Goal: Task Accomplishment & Management: Use online tool/utility

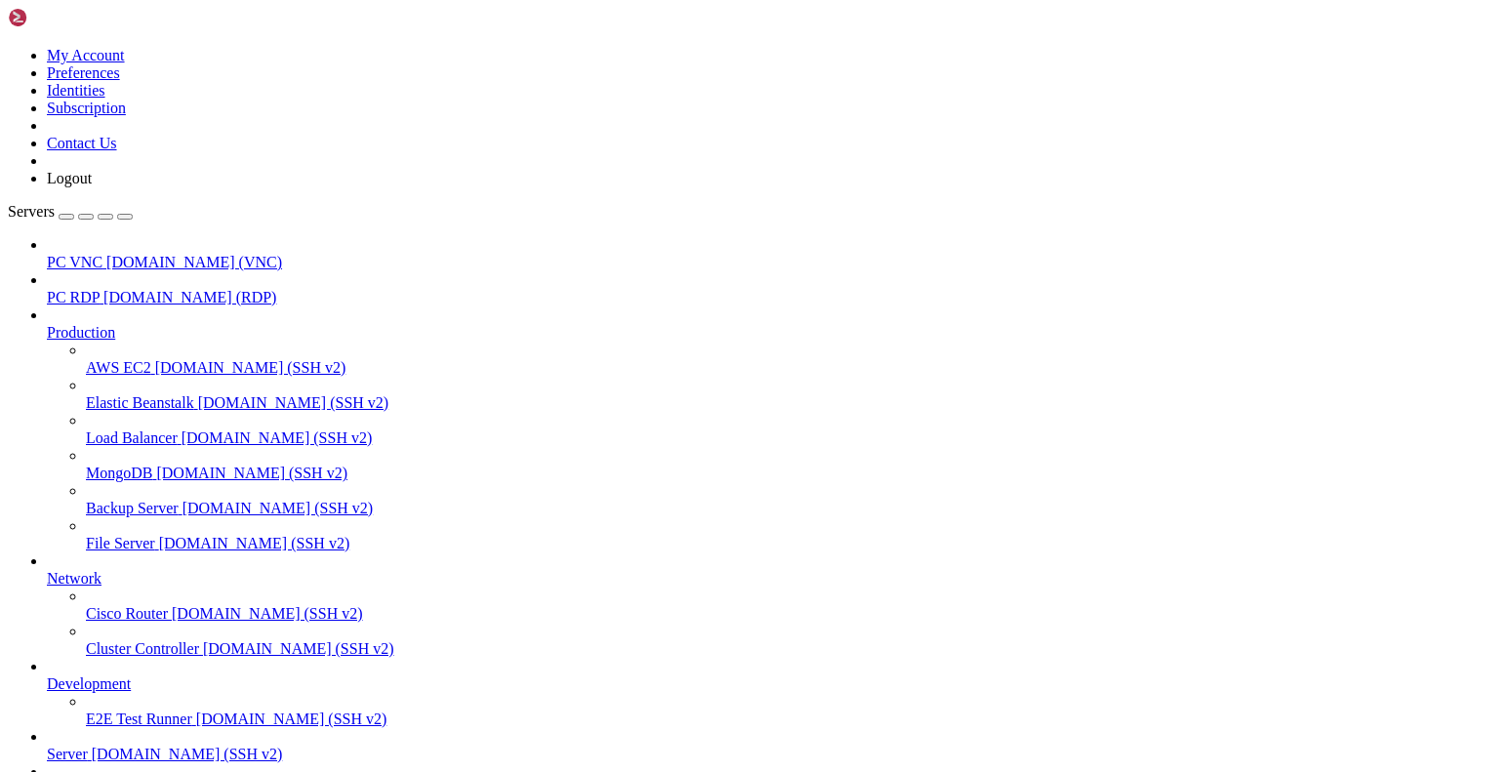
scroll to position [1, 0]
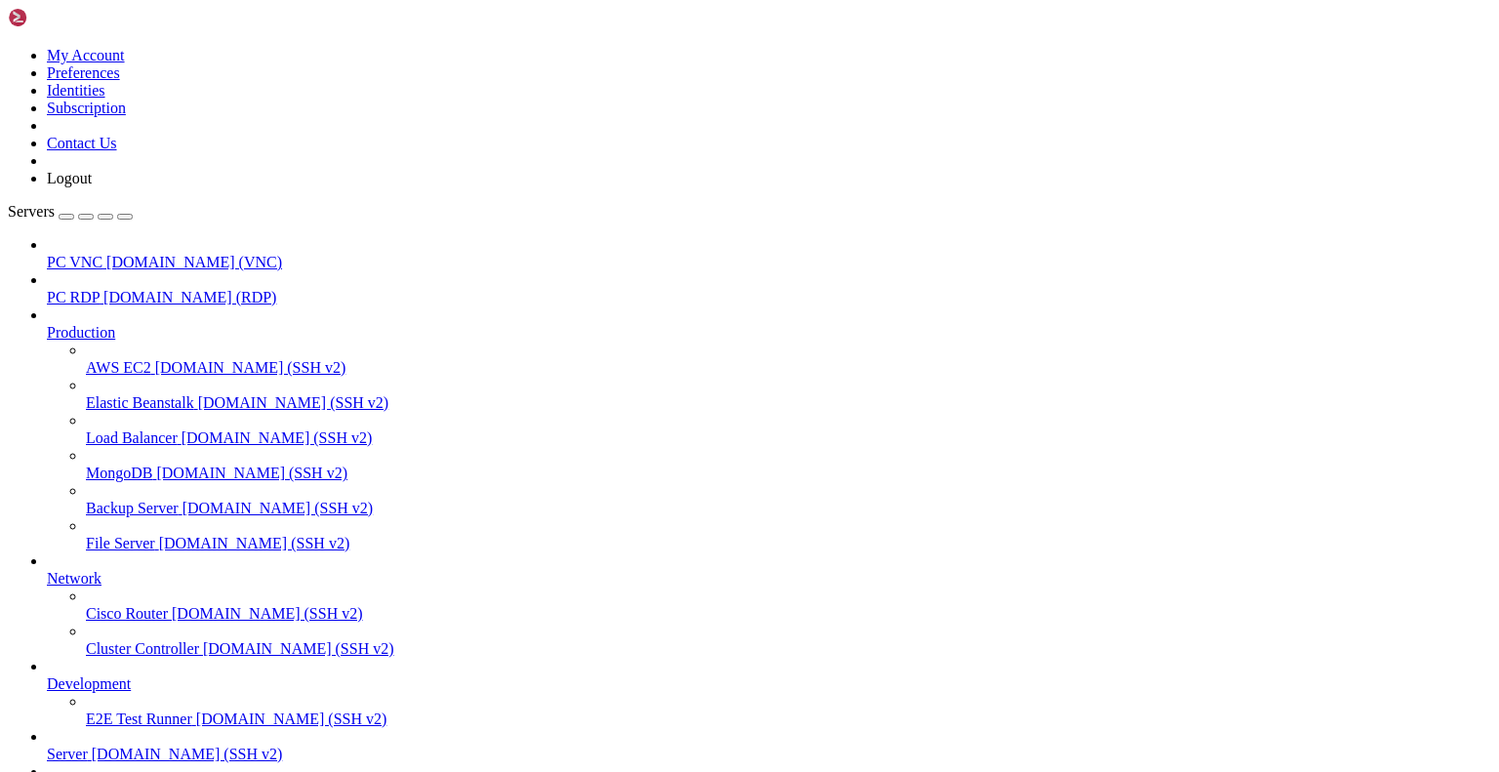
scroll to position [281665, 0]
drag, startPoint x: 150, startPoint y: 1260, endPoint x: 378, endPoint y: 1267, distance: 227.5
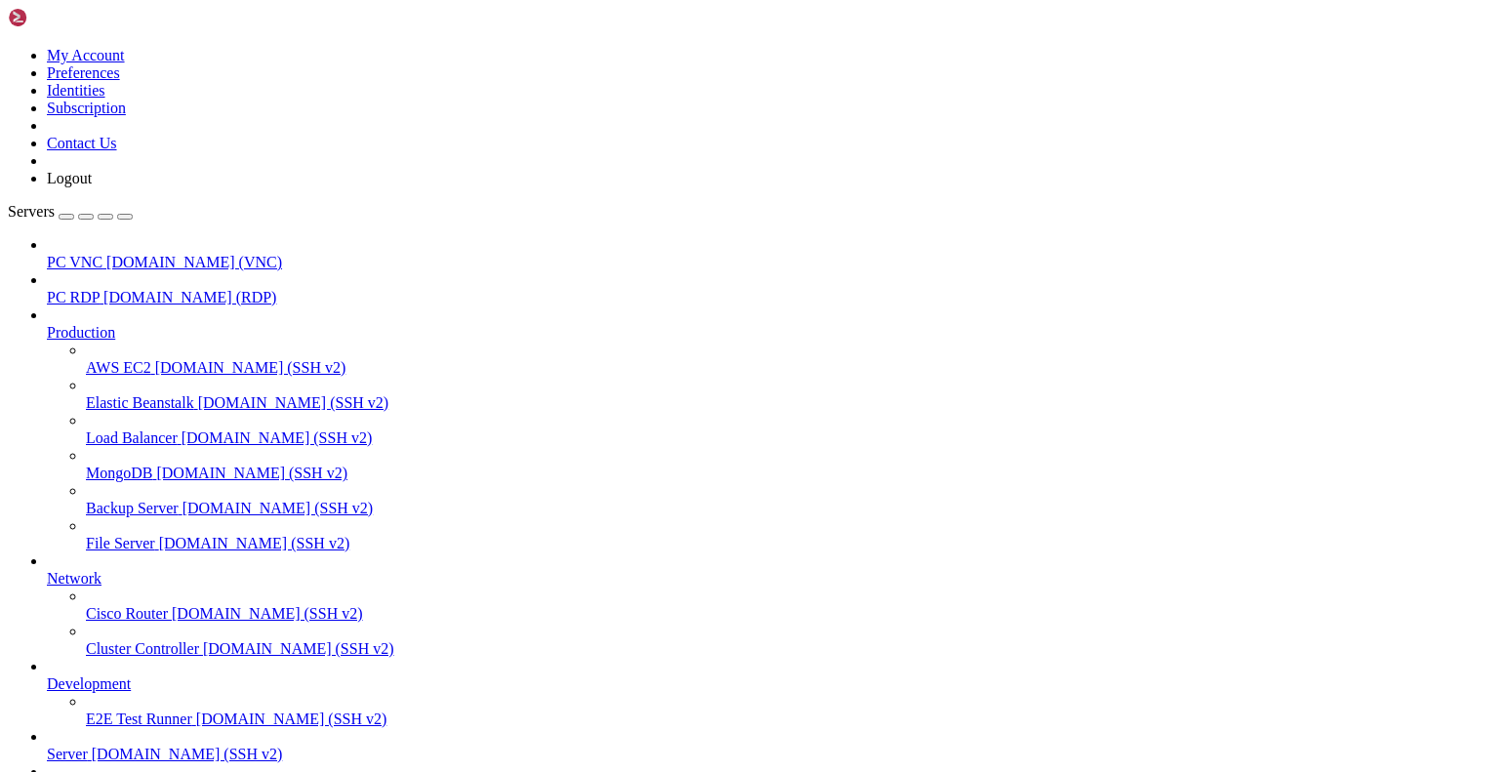
copy span "2025-09-12T11:26:01.034000+00:00"
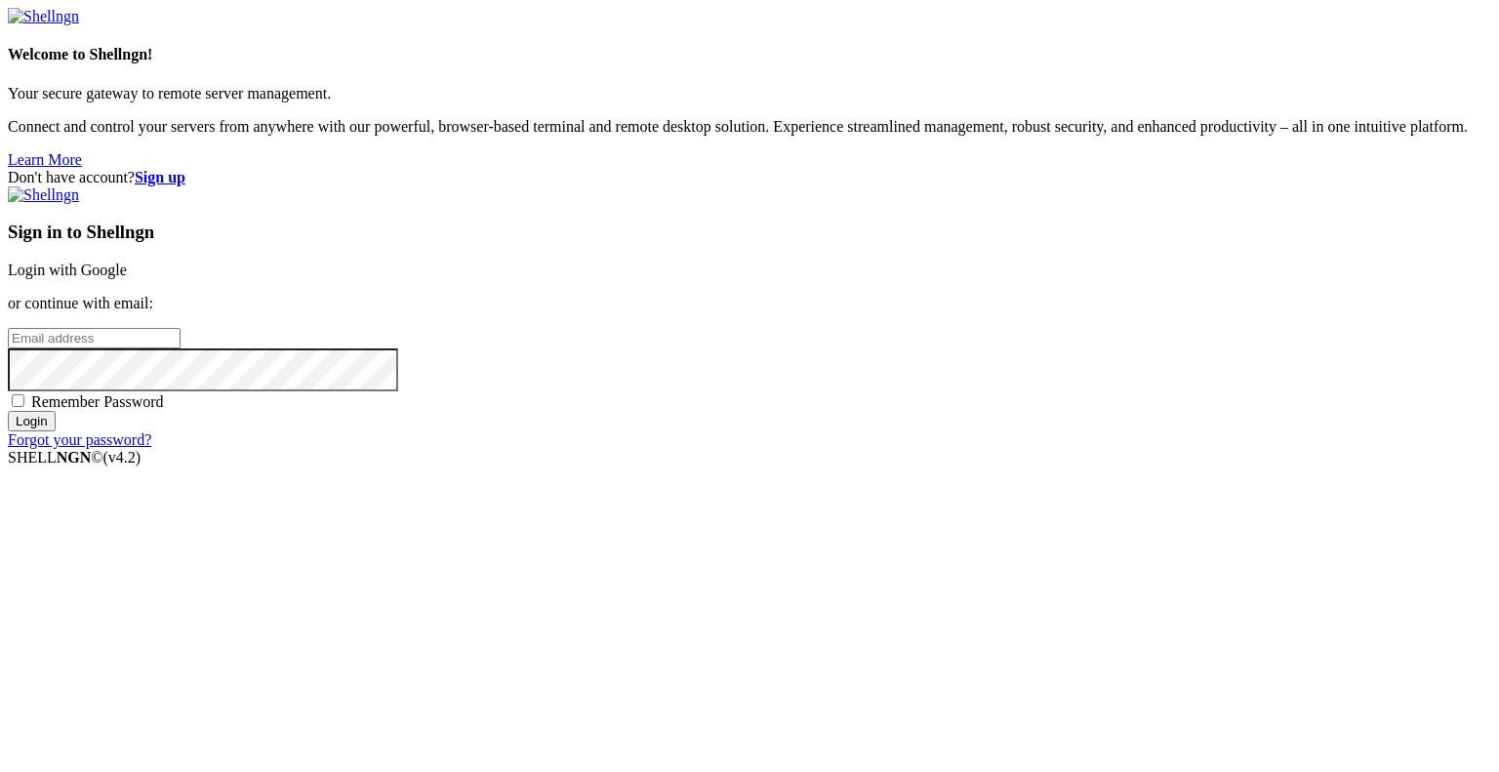
click at [181, 348] on input "email" at bounding box center [94, 338] width 173 height 20
type input "gingerphoenix10@gmail.com"
click at [164, 410] on span "Remember Password" at bounding box center [97, 401] width 133 height 17
click at [24, 407] on input "Remember Password" at bounding box center [18, 400] width 13 height 13
checkbox input "true"
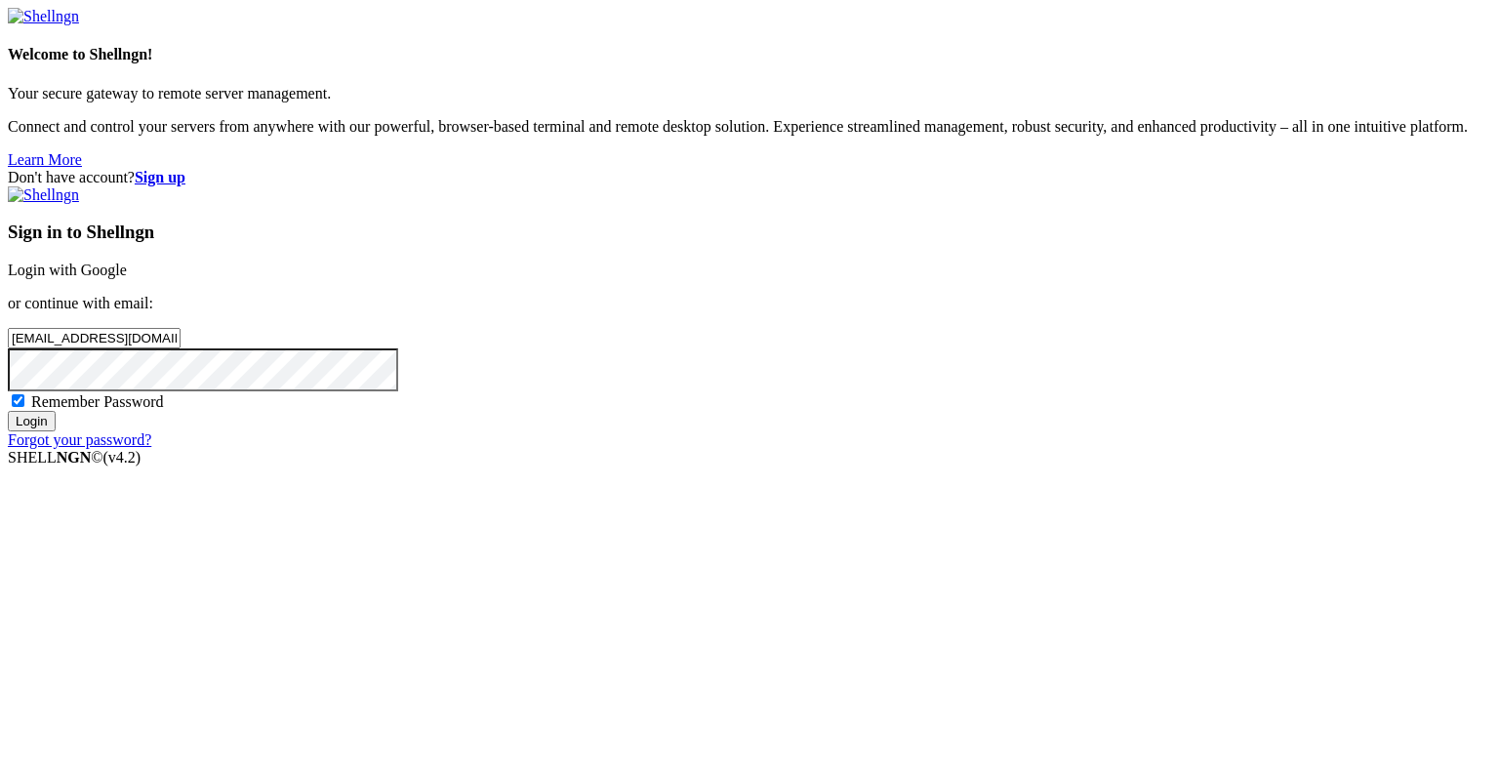
click at [56, 431] on input "Login" at bounding box center [32, 421] width 48 height 20
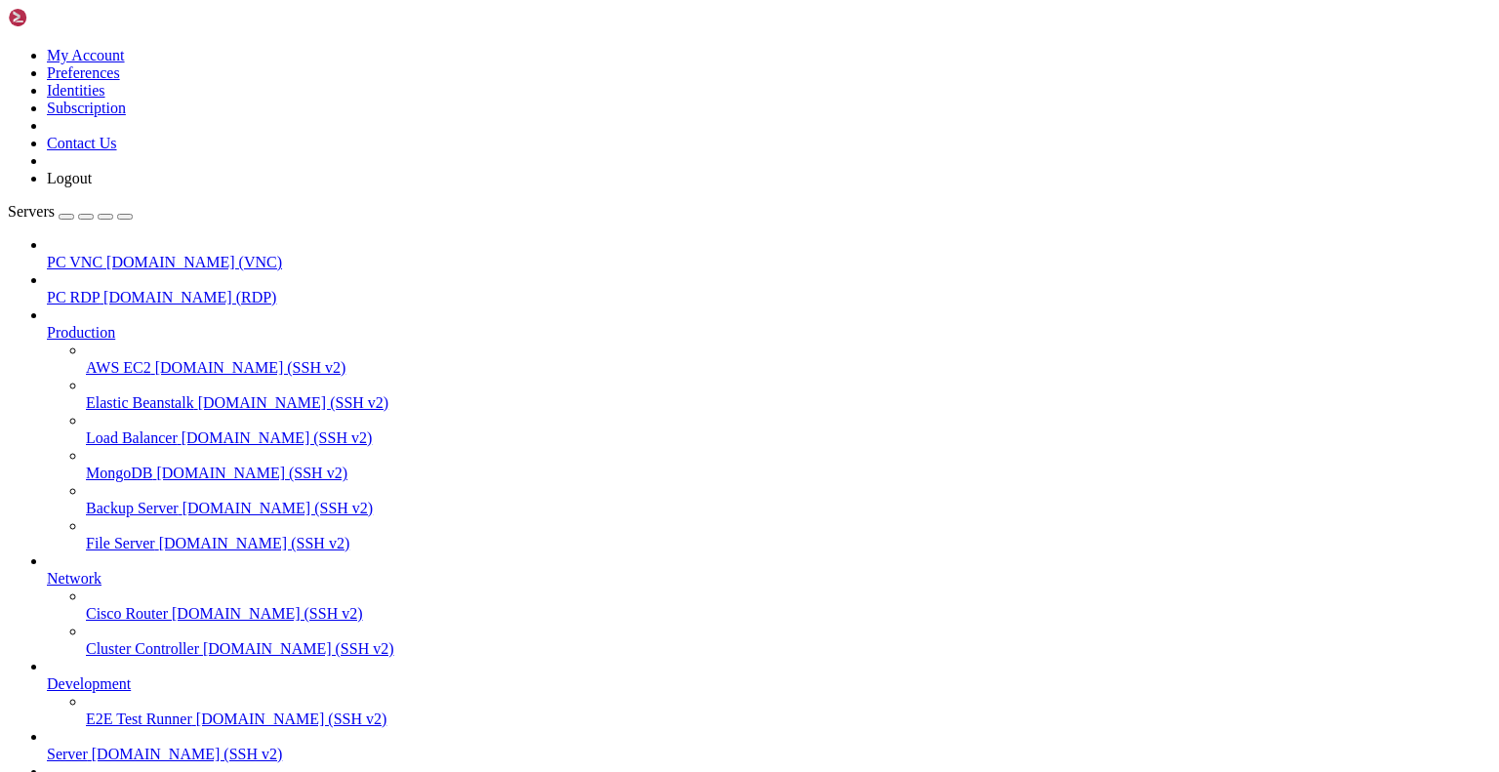
scroll to position [97420, 0]
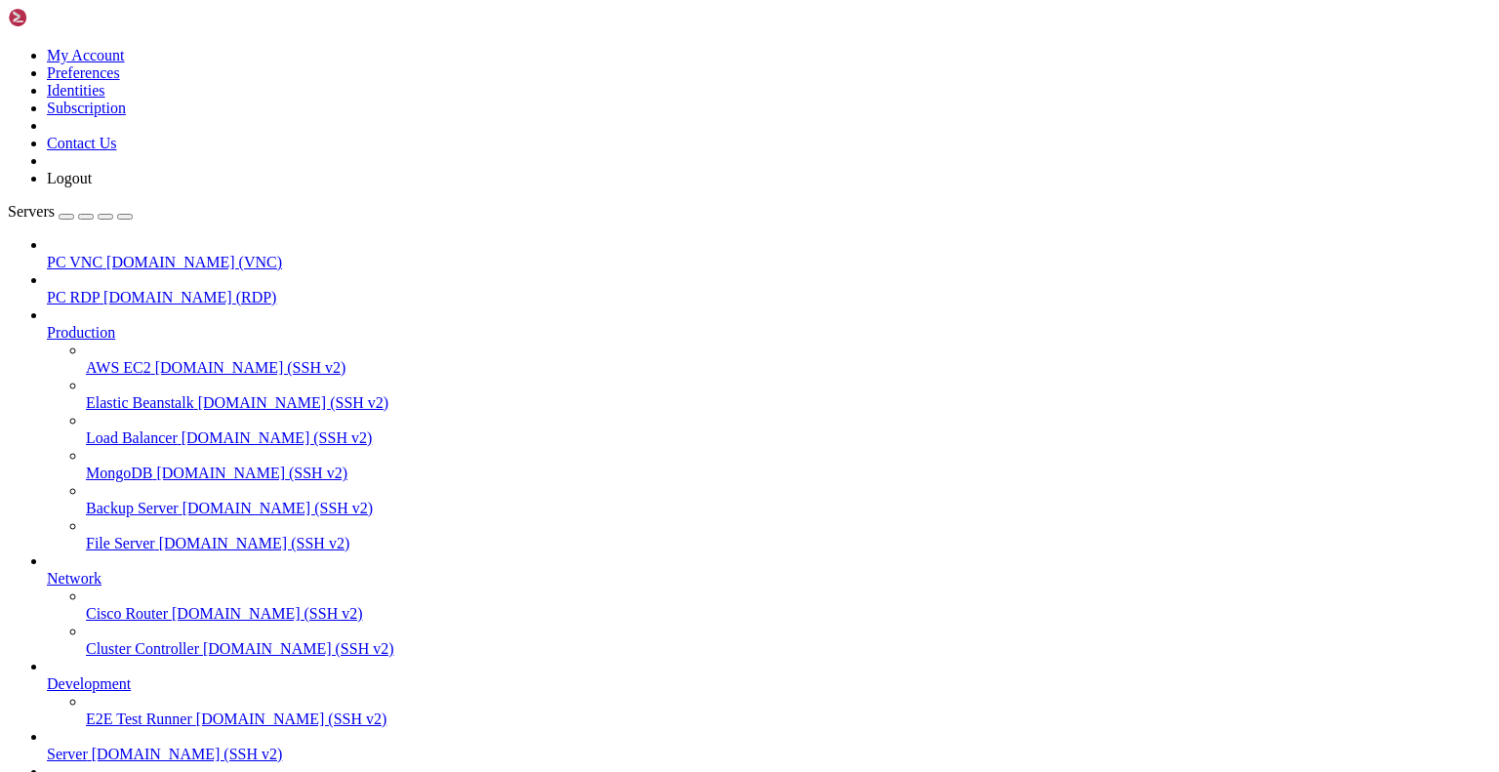
click at [160, 535] on span "[DOMAIN_NAME] (SSH v2)" at bounding box center [254, 543] width 191 height 17
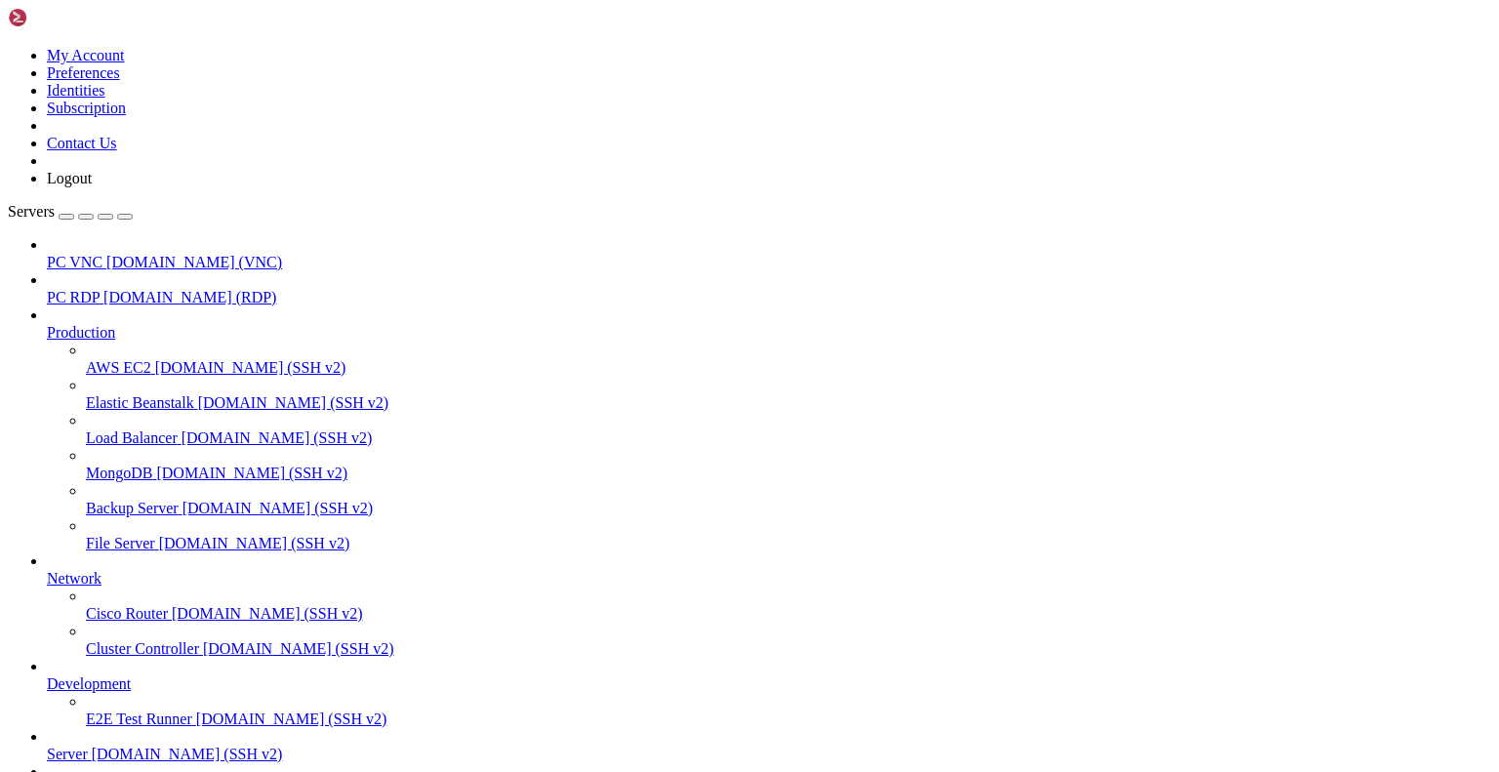
click at [66, 217] on div "button" at bounding box center [66, 217] width 0 height 0
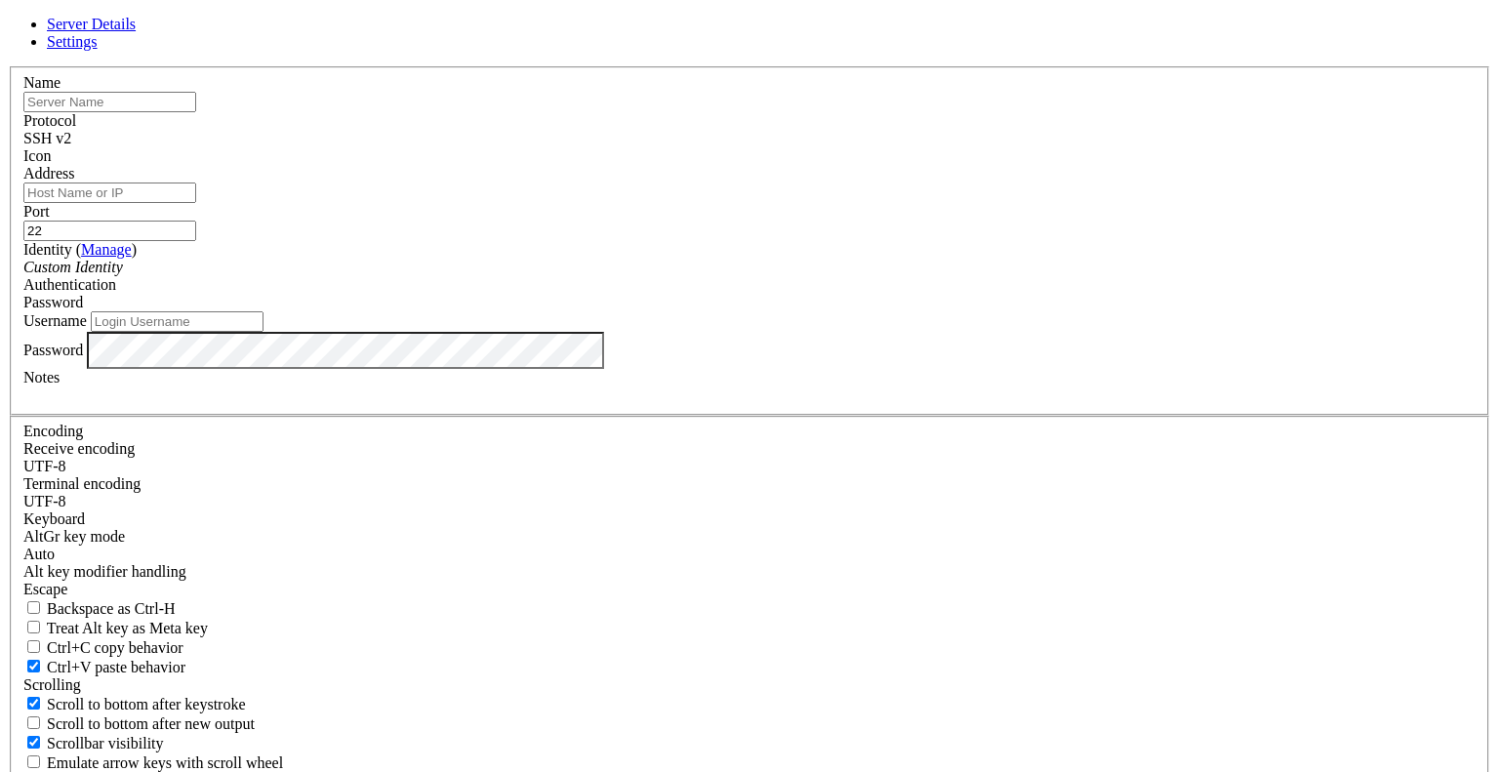
click at [856, 147] on div "SSH v2" at bounding box center [749, 139] width 1452 height 18
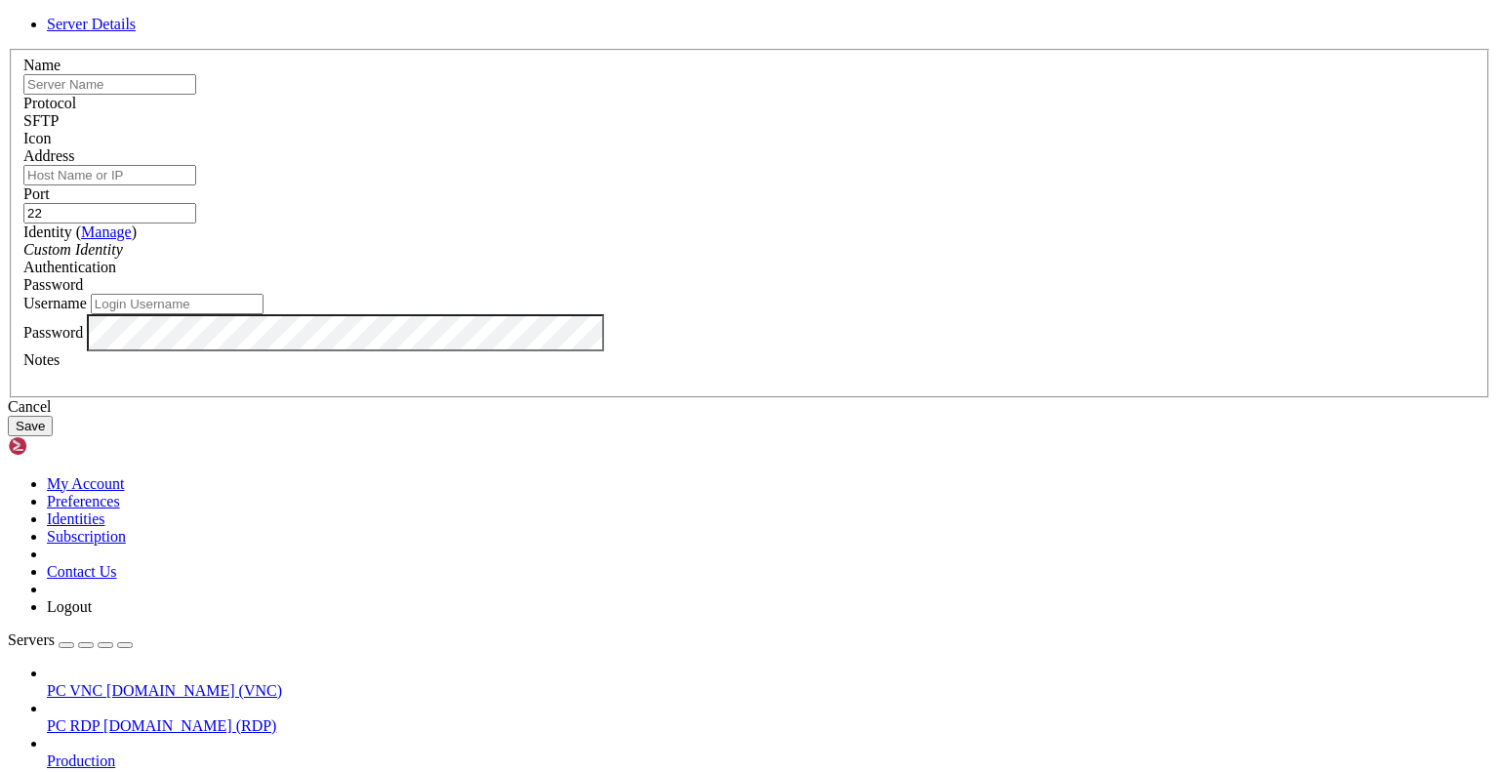
click at [196, 95] on input "text" at bounding box center [109, 84] width 173 height 20
type input "Server Files"
click at [196, 185] on input "Address" at bounding box center [109, 175] width 173 height 20
type input "[DOMAIN_NAME]"
click at [264, 314] on input "Username" at bounding box center [177, 304] width 173 height 20
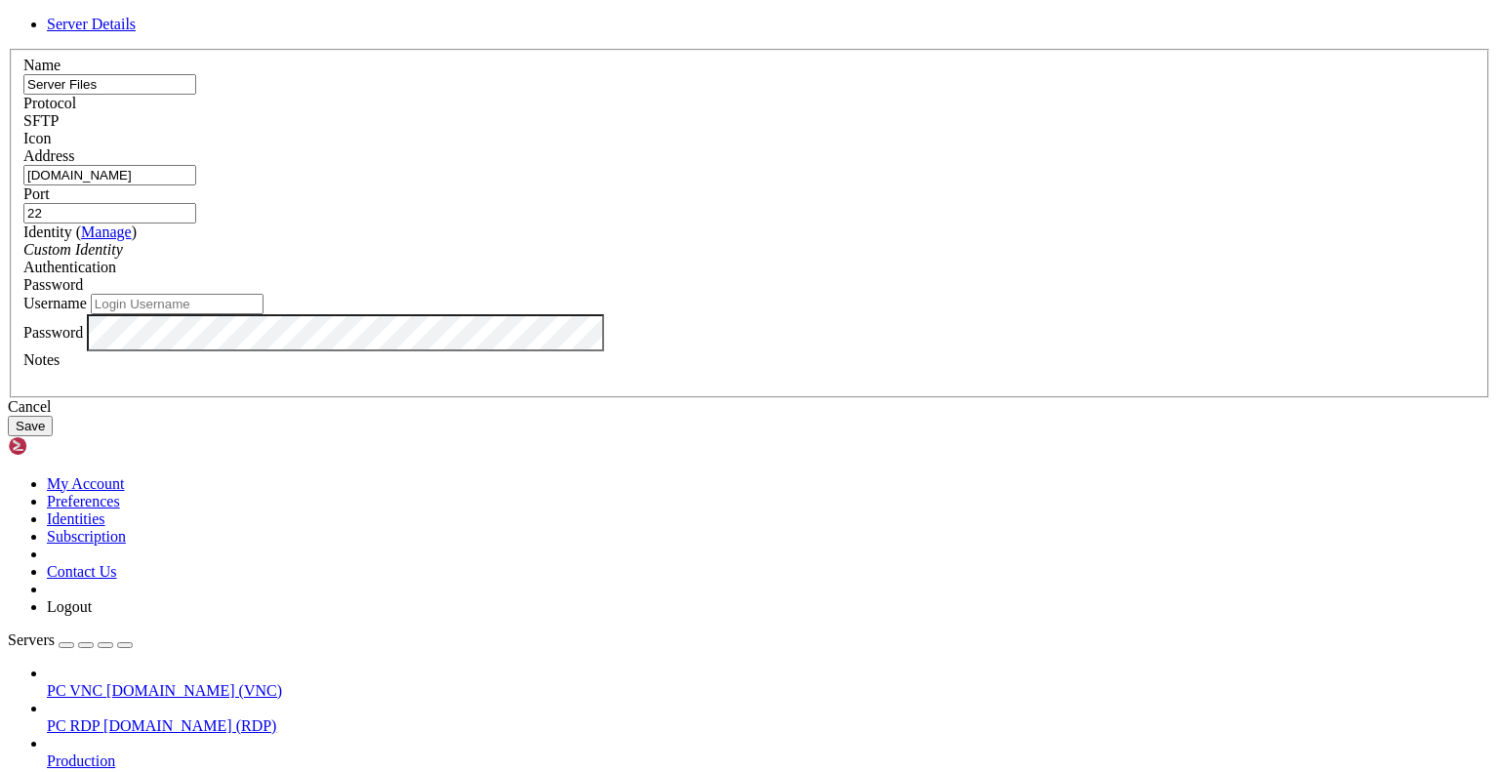
click at [615, 259] on div "Custom Identity" at bounding box center [749, 250] width 1452 height 18
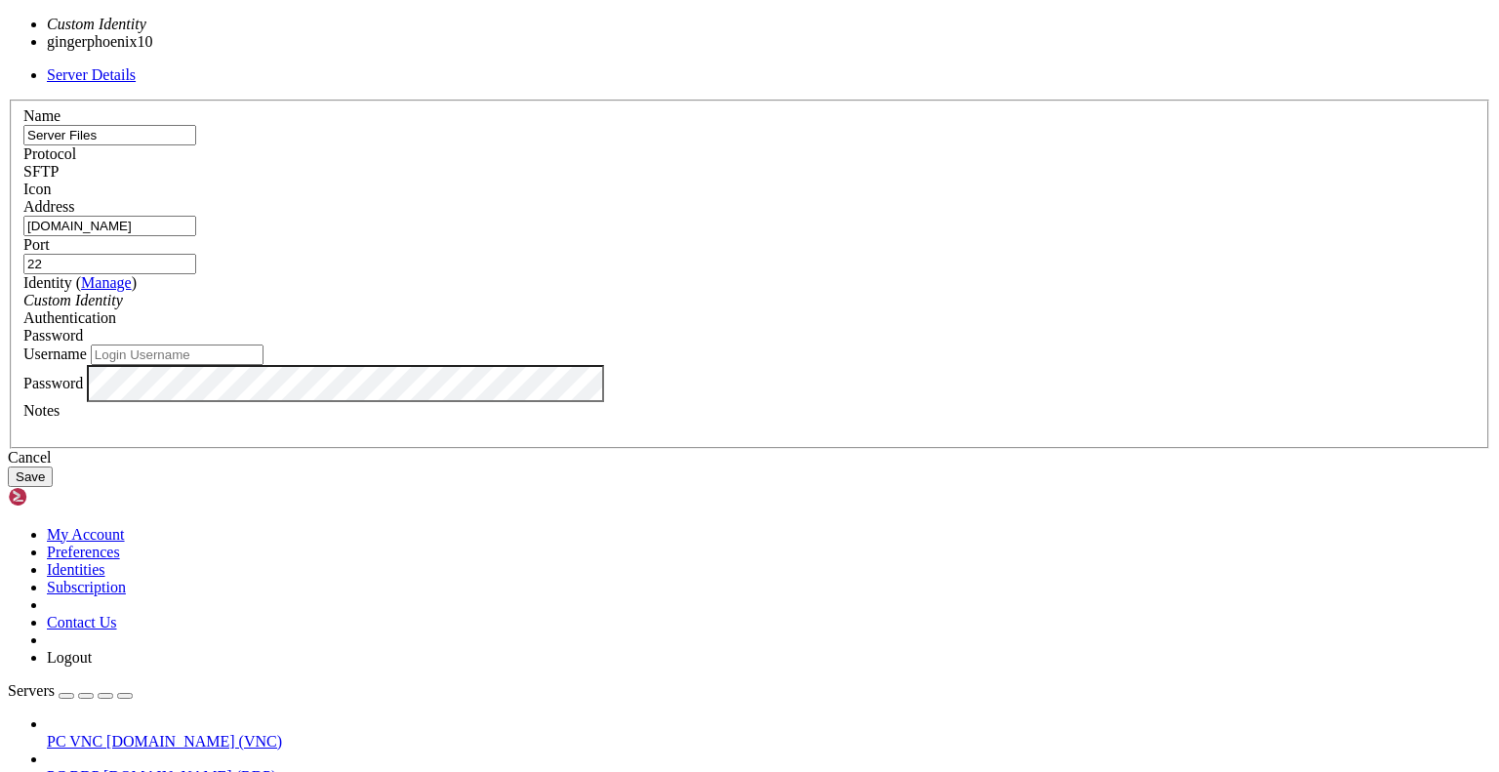
type input "gingerphoenix10"
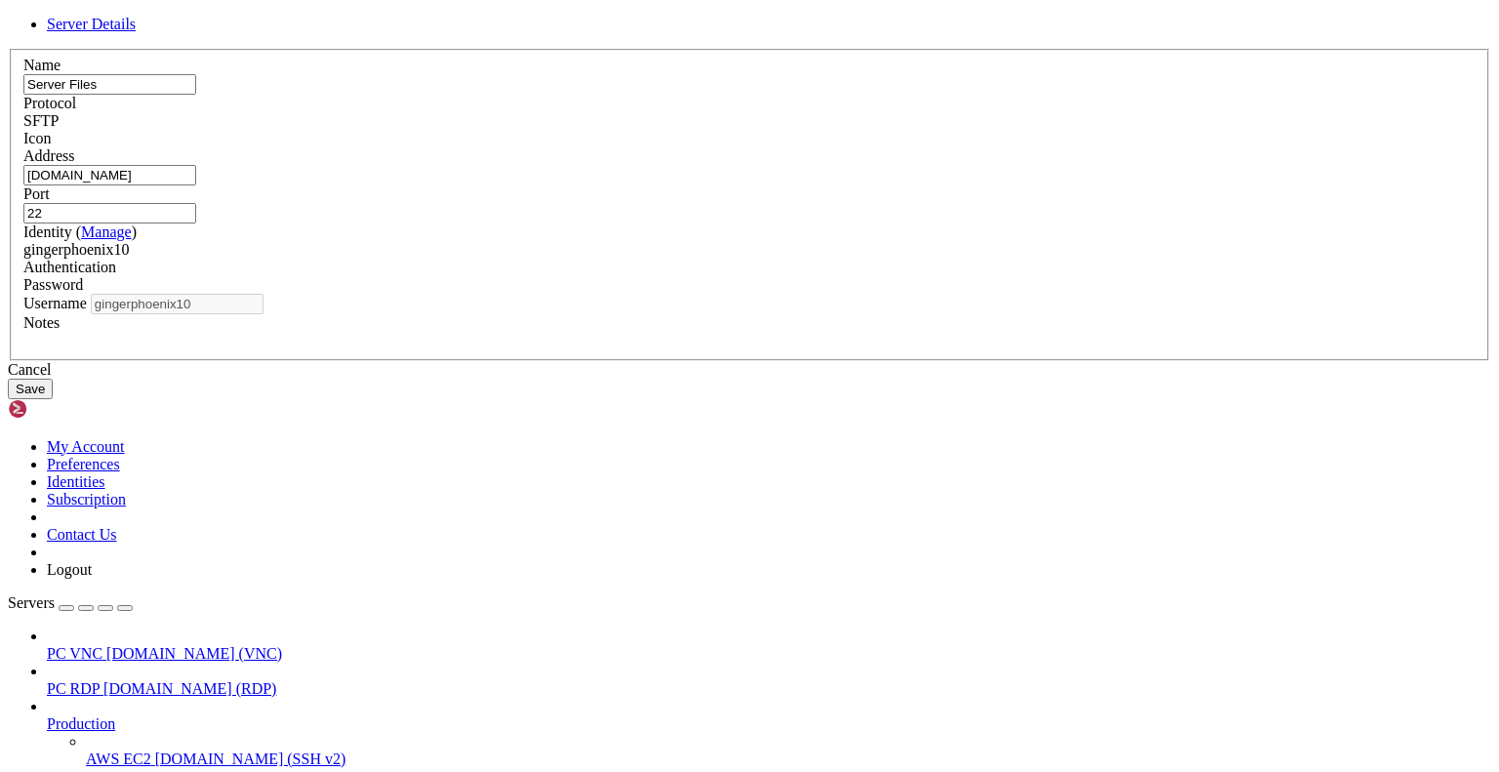
click at [53, 399] on button "Save" at bounding box center [30, 389] width 45 height 20
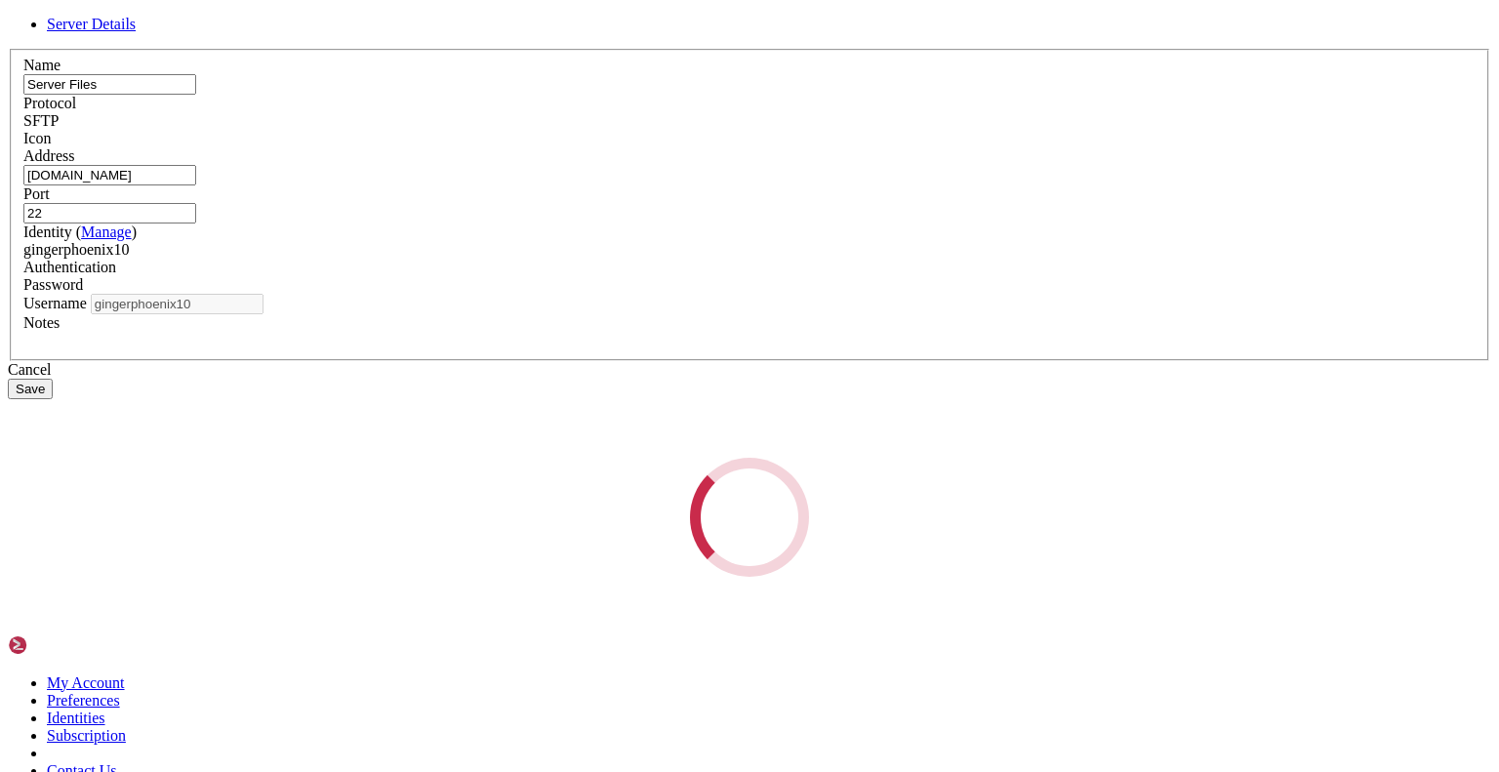
scroll to position [222, 0]
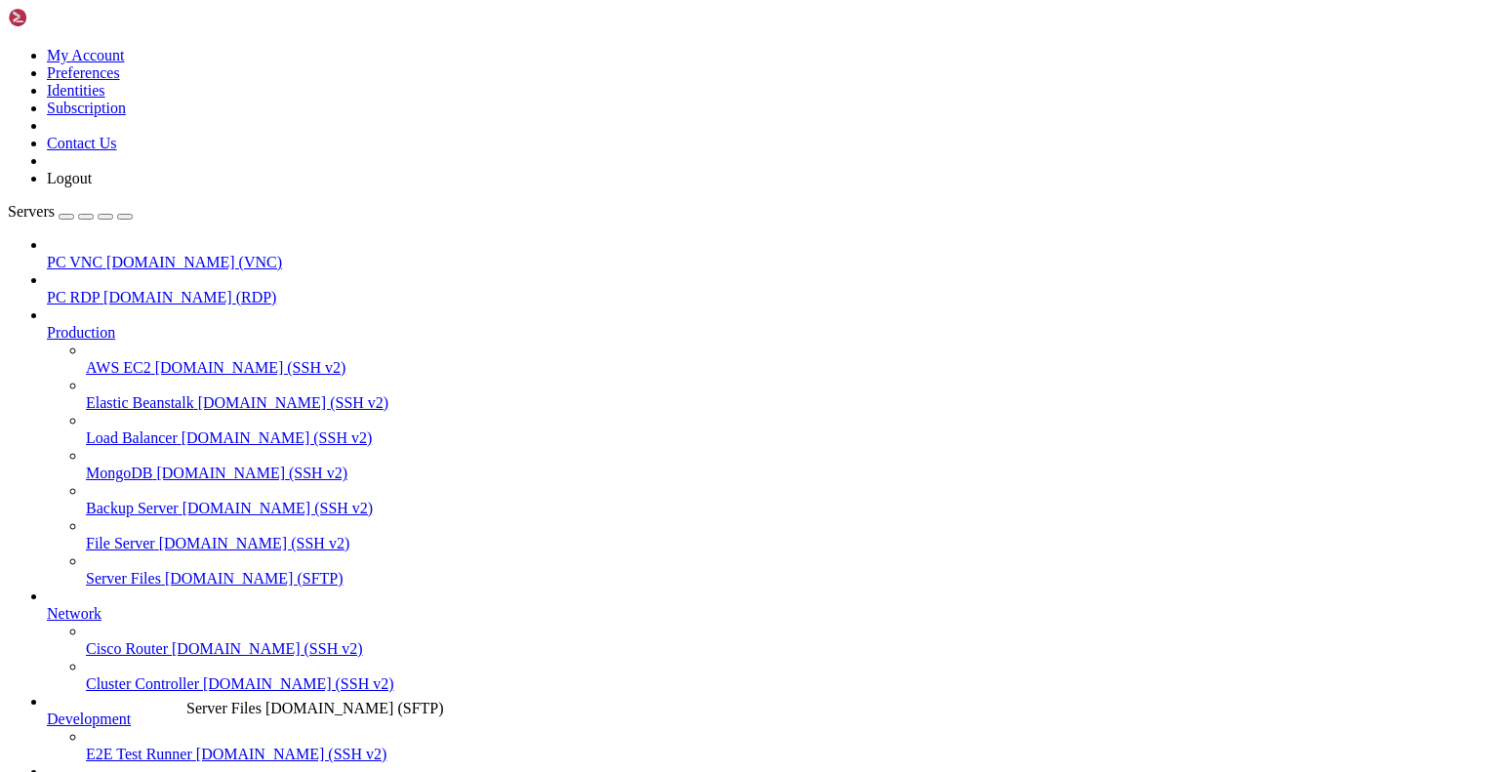
drag, startPoint x: 154, startPoint y: 365, endPoint x: 182, endPoint y: 691, distance: 327.1
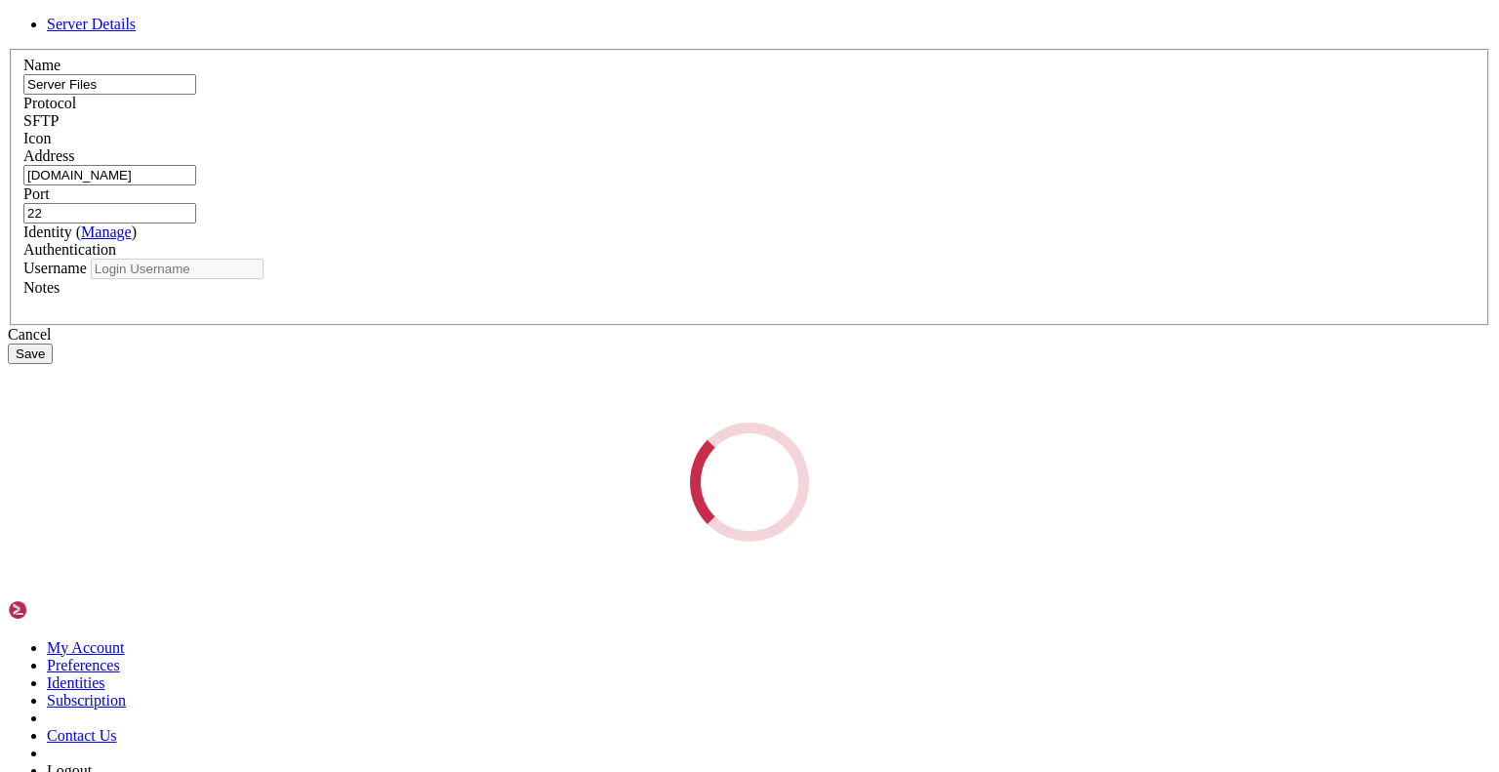
type input "gingerphoenix10"
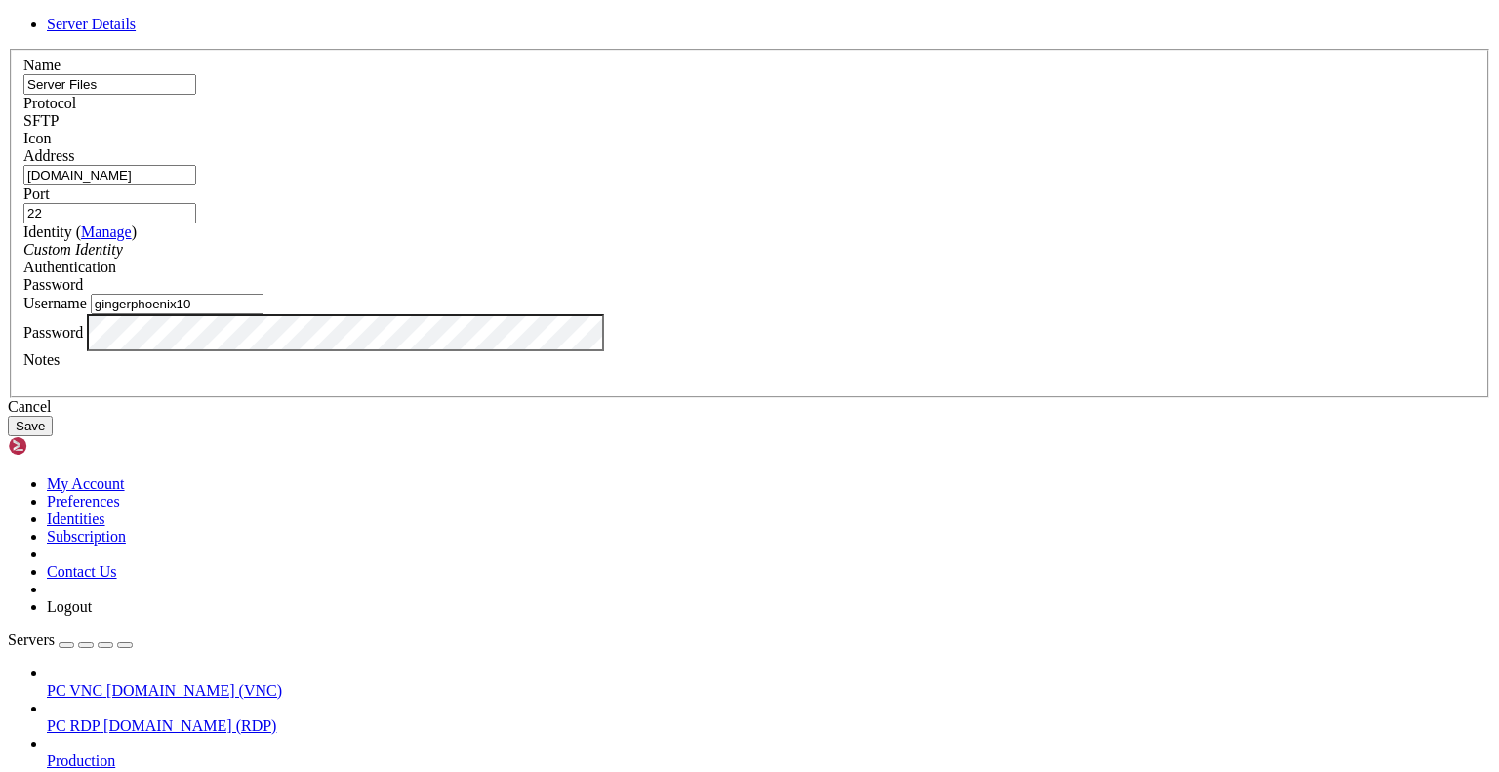
click at [945, 147] on div at bounding box center [749, 147] width 1452 height 0
click at [53, 436] on button "Save" at bounding box center [30, 426] width 45 height 20
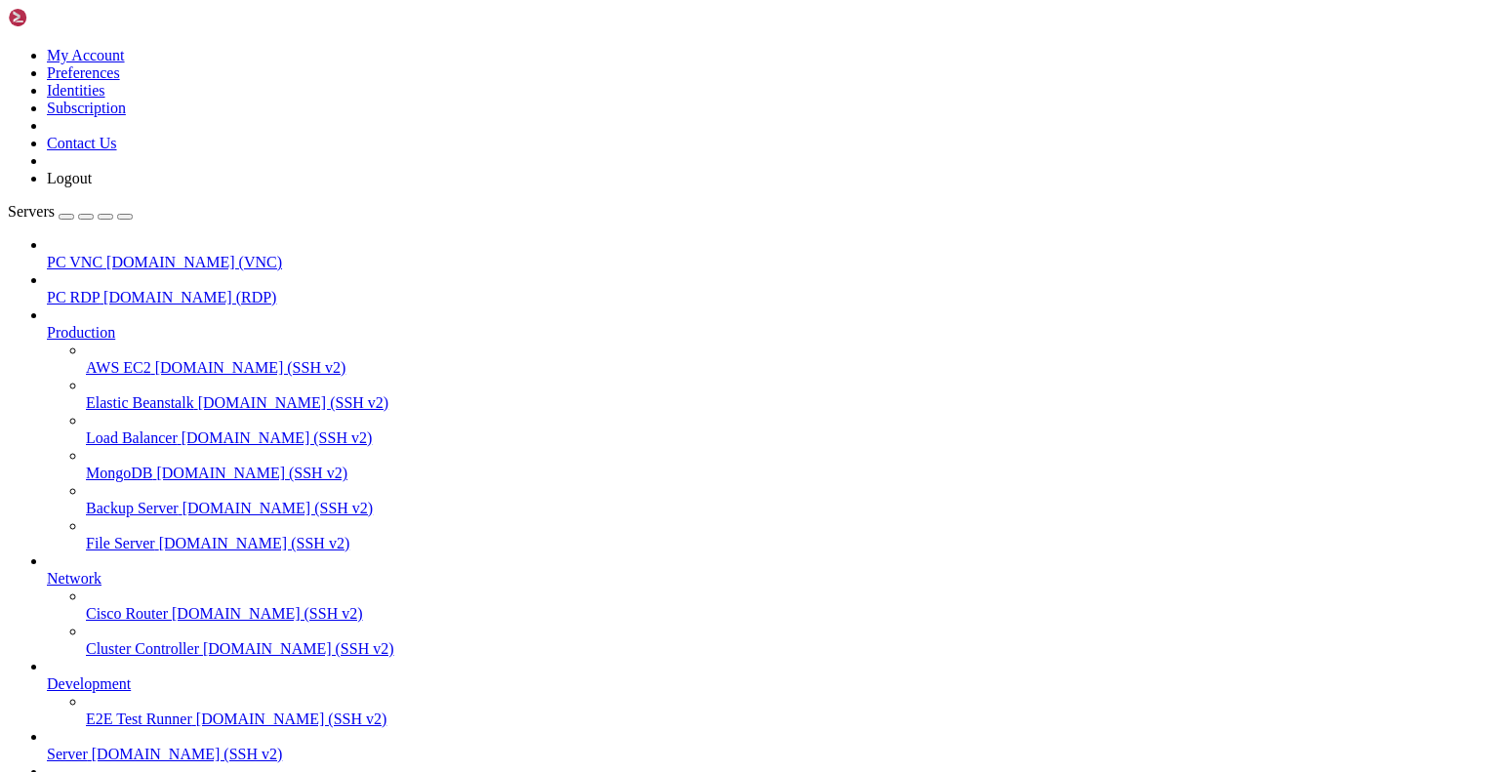
type input "/home/gingerphoenix10"
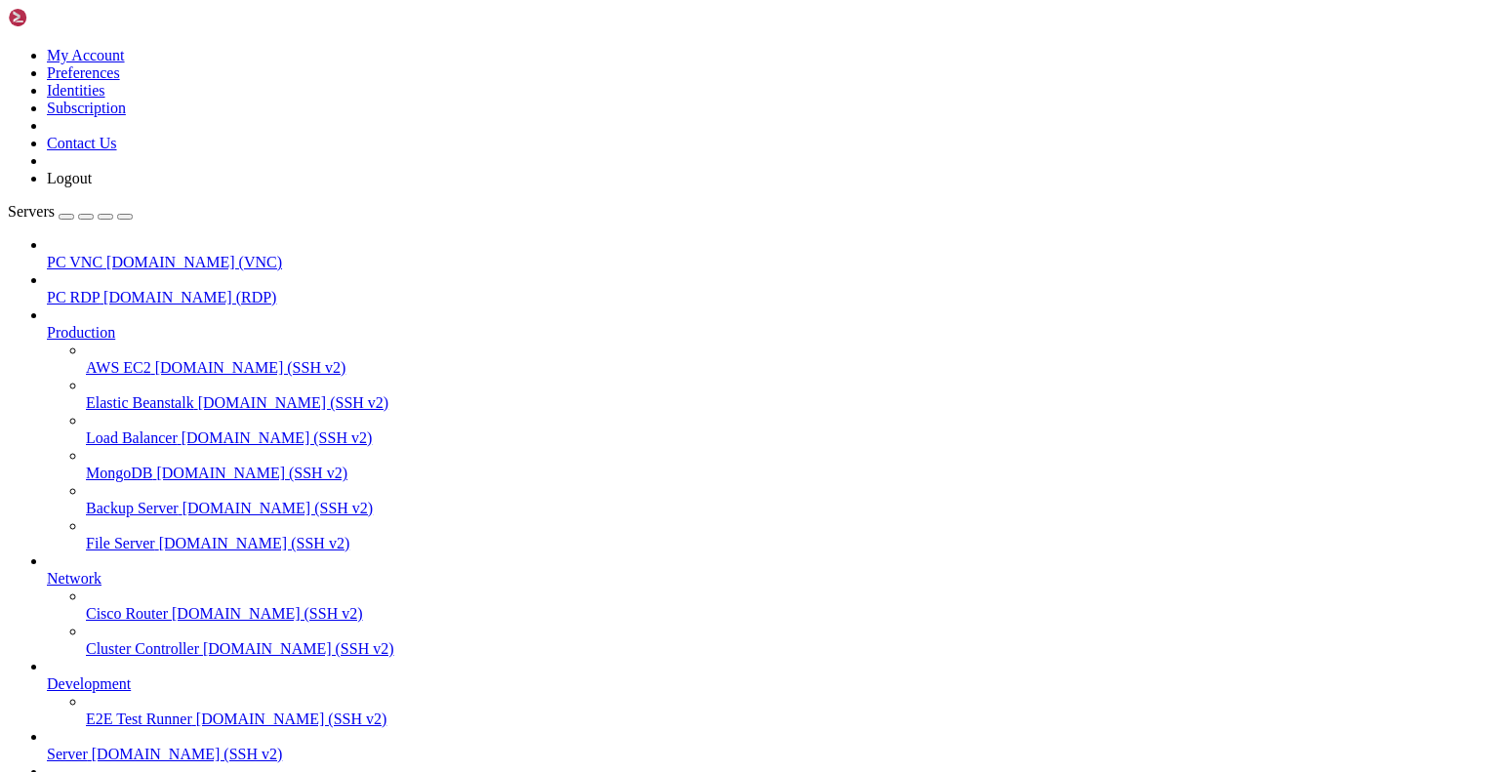
scroll to position [197984, 0]
drag, startPoint x: 19, startPoint y: 1752, endPoint x: 706, endPoint y: 1872, distance: 697.5
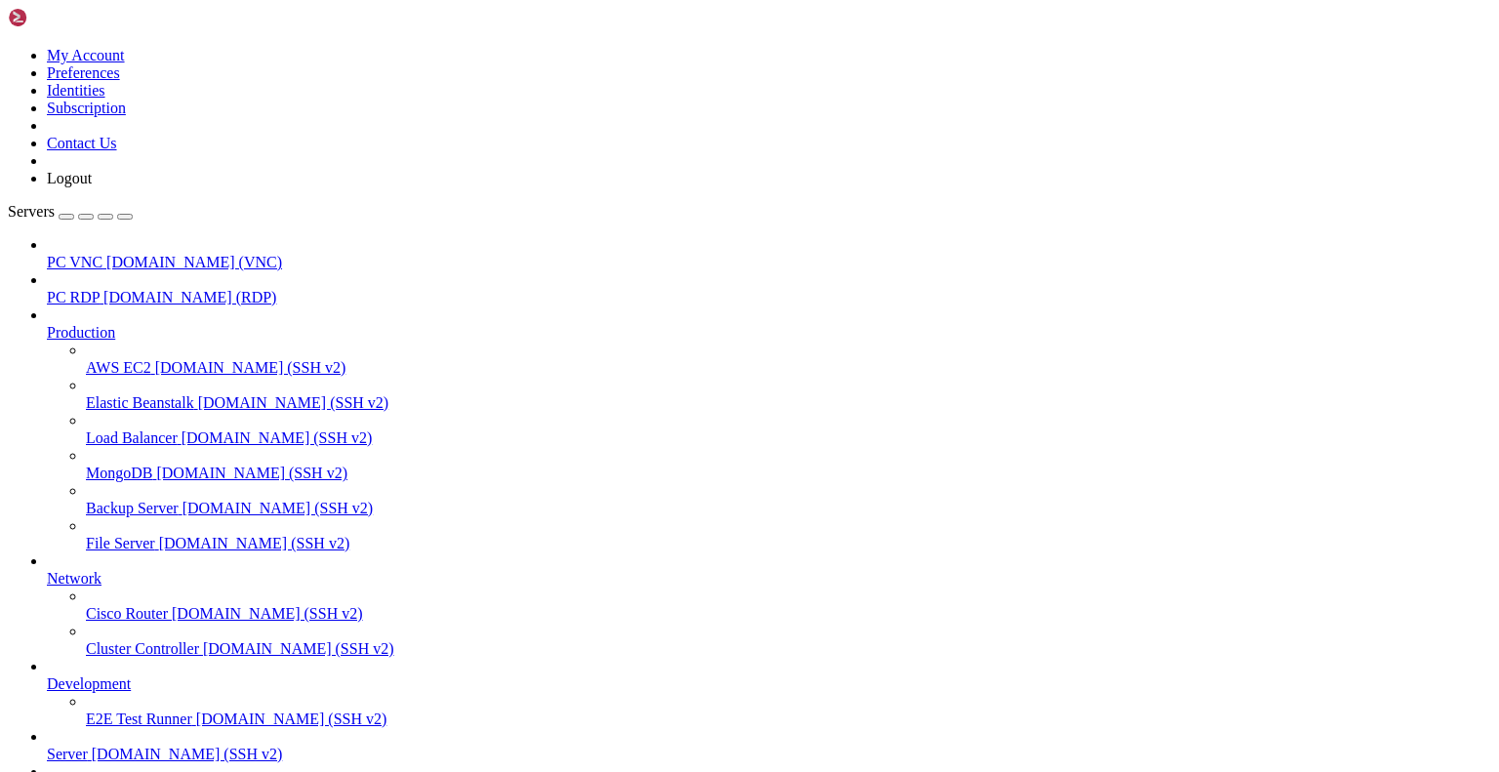
copy div "/home/gingerphoenix10/dcusrclient/index.js:300 console.log(await replaceMention…"
drag, startPoint x: 96, startPoint y: 1895, endPoint x: 468, endPoint y: 1914, distance: 372.3
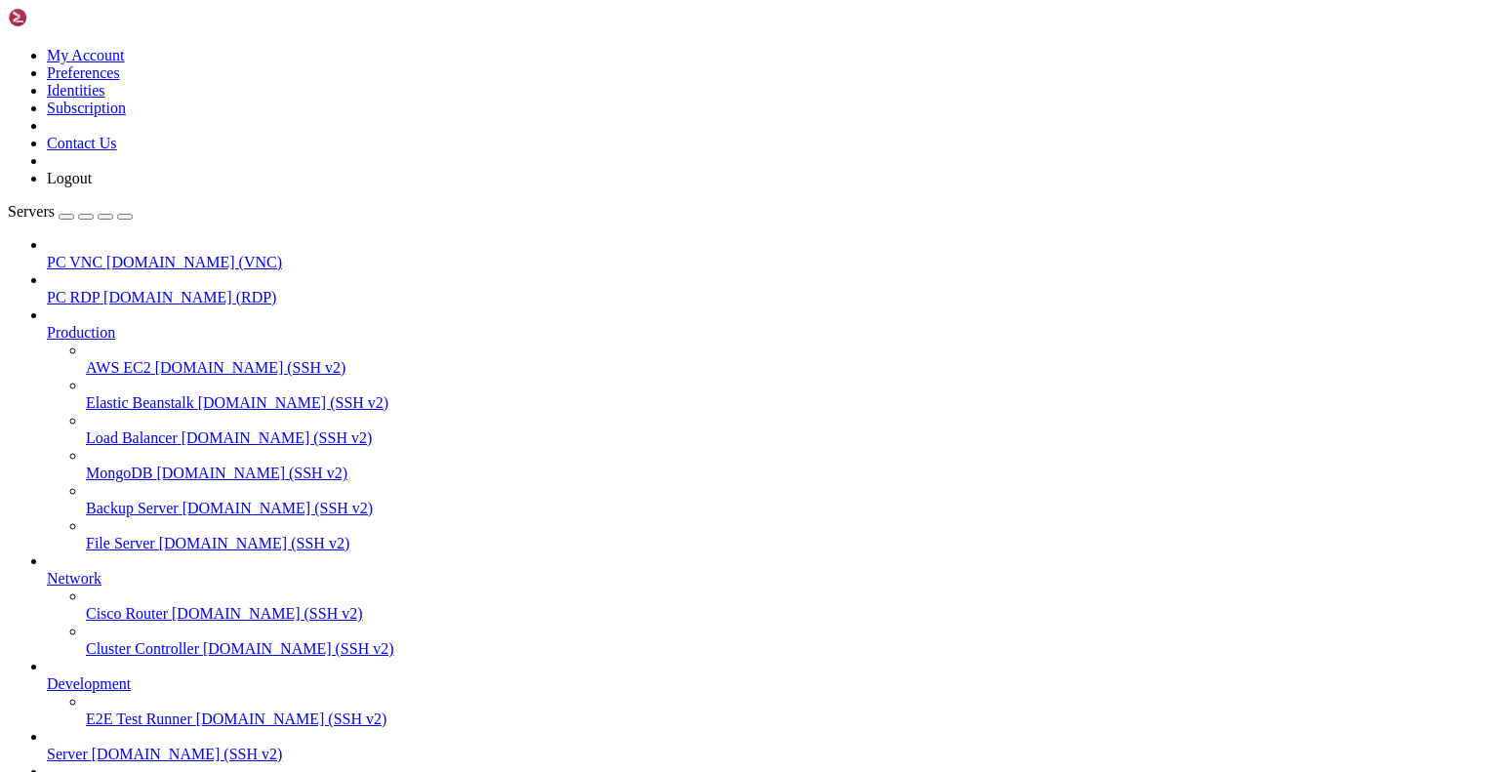
copy div "await newAuth enticatedRequest({path: "/api/v10/channels/"+state.channel.id+"/m…"
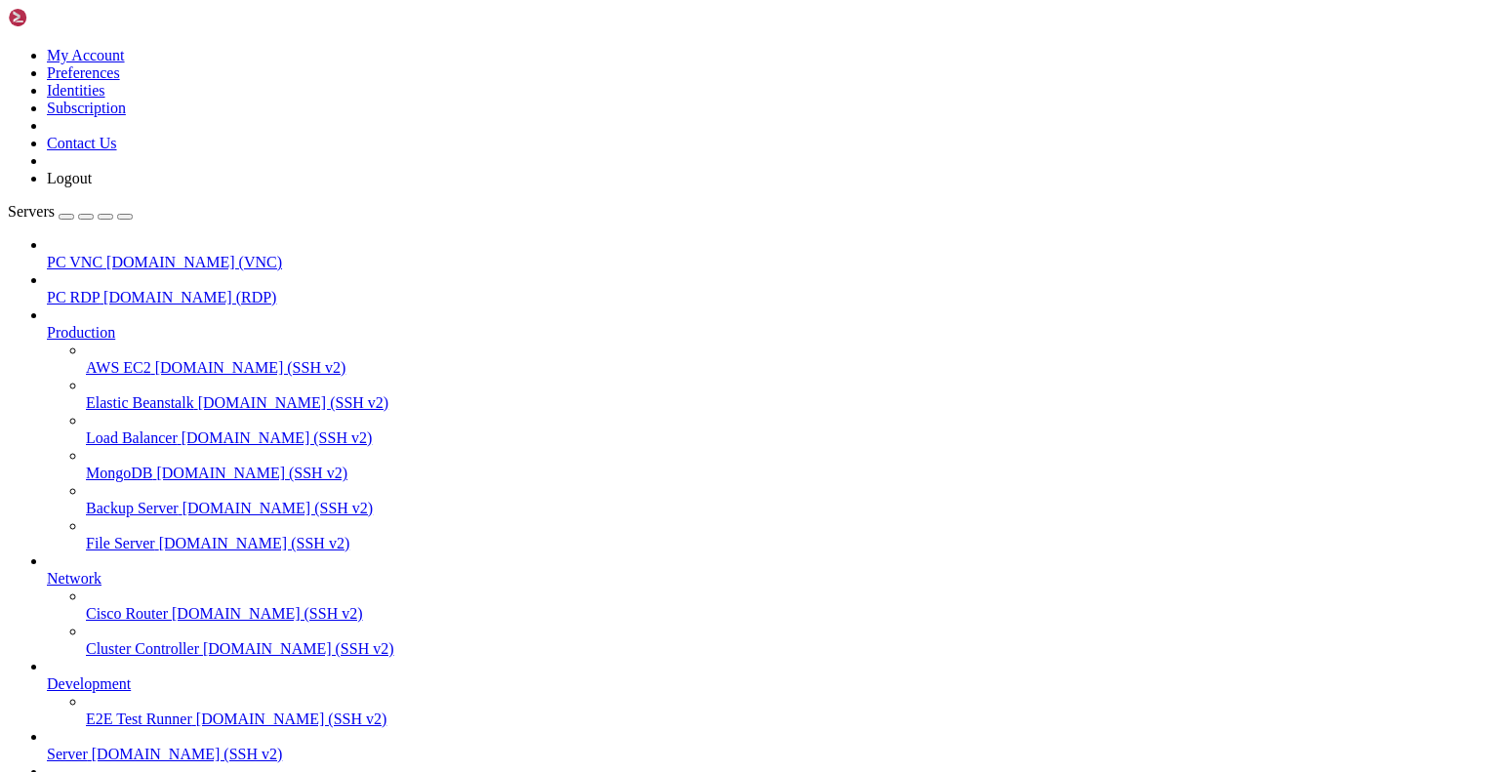
drag, startPoint x: 213, startPoint y: 1698, endPoint x: 648, endPoint y: 1706, distance: 435.4
copy span "client.global_name?client.global_name:client.username"
drag, startPoint x: 100, startPoint y: 1896, endPoint x: 469, endPoint y: 1919, distance: 369.6
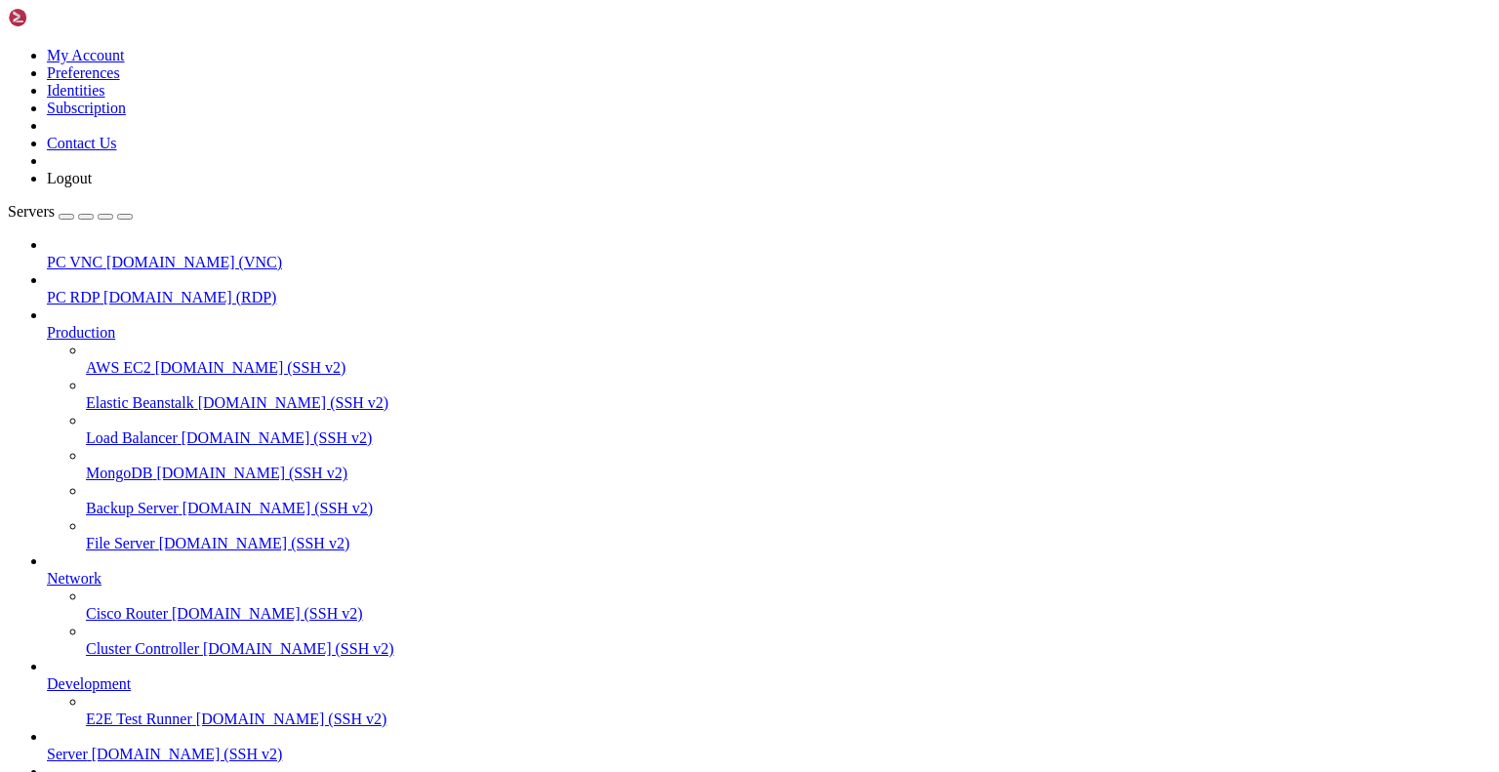
copy div "await newAuth enticatedRequest({path: "/api/v10/channels/"+[DOMAIN_NAME]+"/mess…"
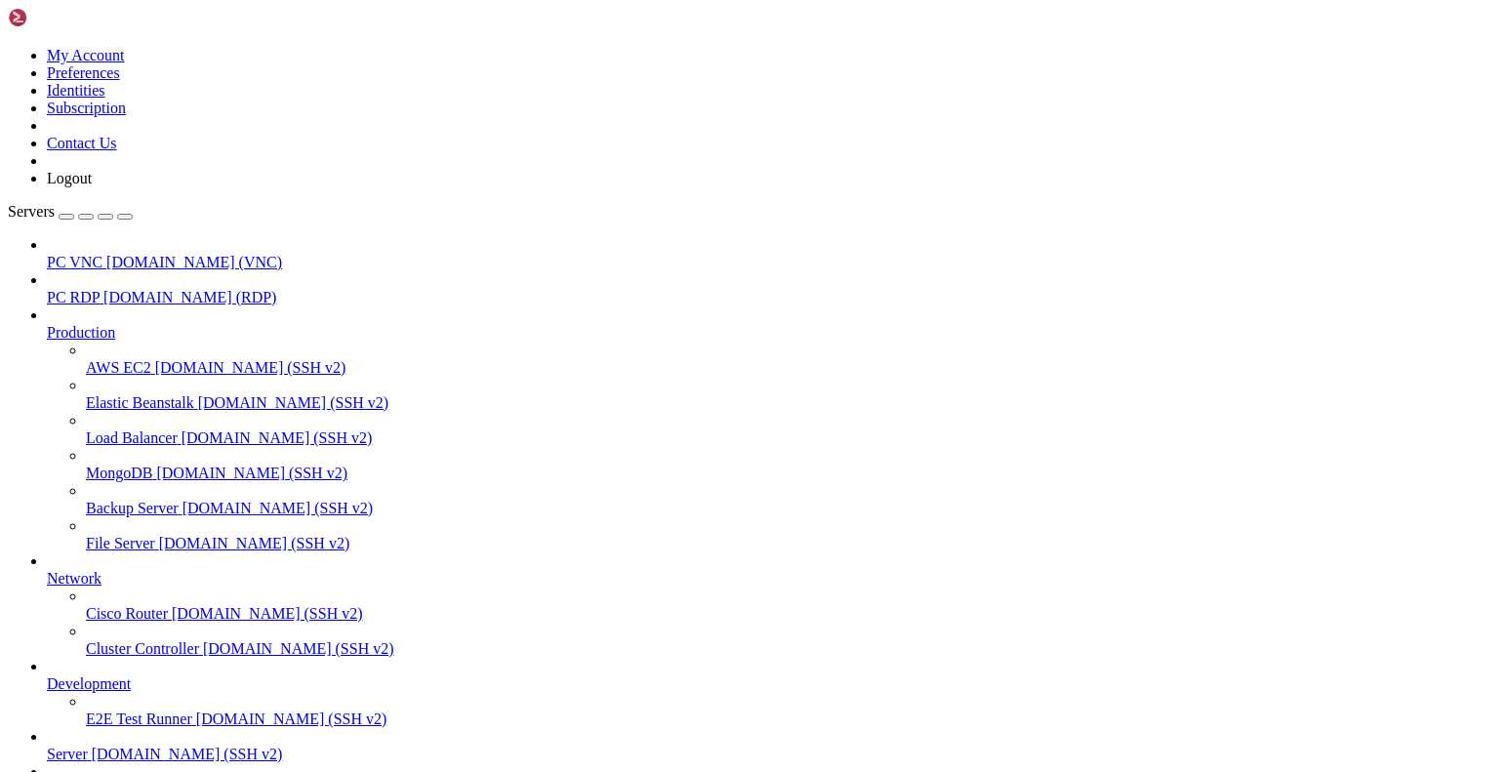
scroll to position [21452, 0]
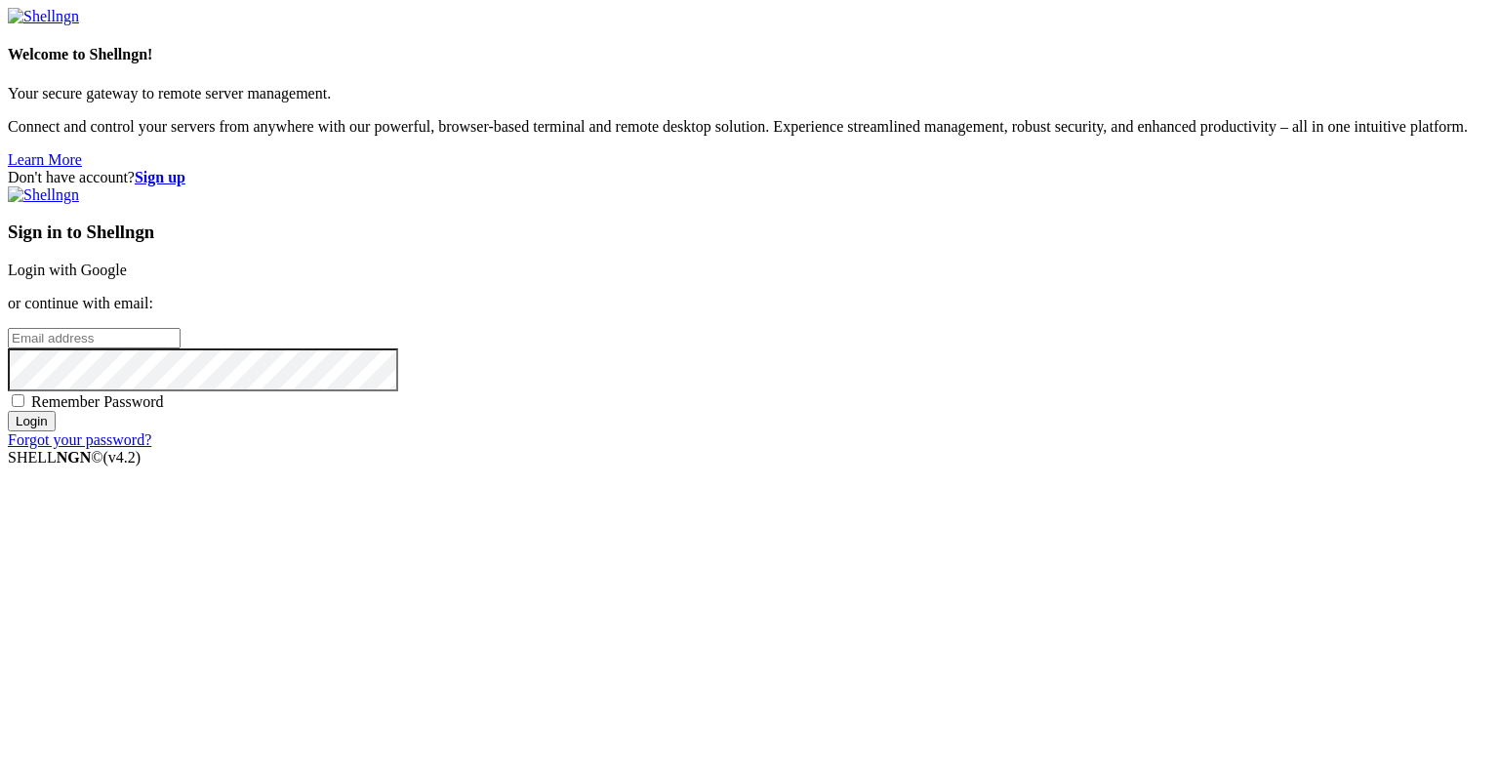
click at [181, 348] on input "email" at bounding box center [94, 338] width 173 height 20
type input "gingerphoenix10@gmail.com"
click at [164, 410] on span "Remember Password" at bounding box center [97, 401] width 133 height 17
click at [24, 407] on input "Remember Password" at bounding box center [18, 400] width 13 height 13
checkbox input "true"
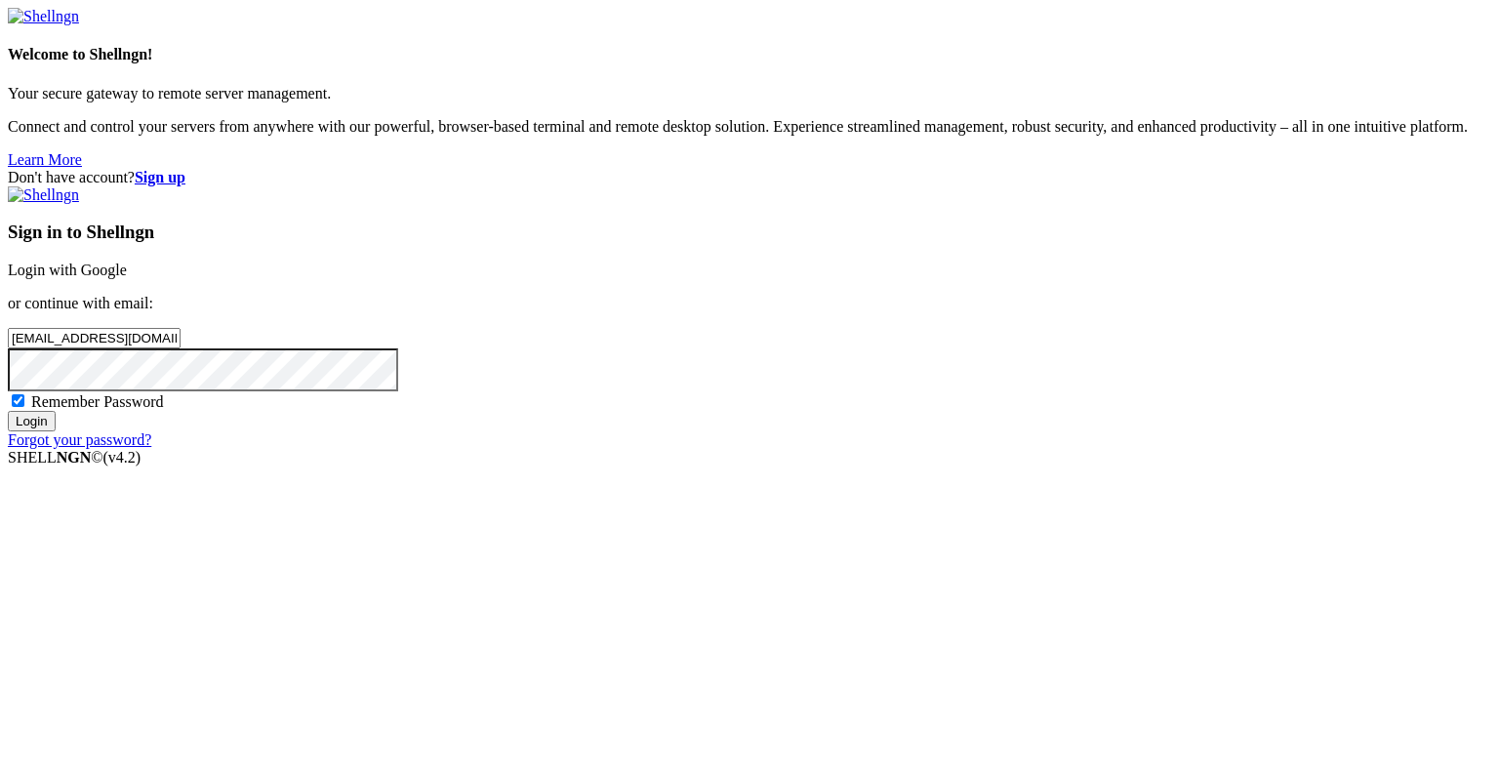
click at [56, 431] on input "Login" at bounding box center [32, 421] width 48 height 20
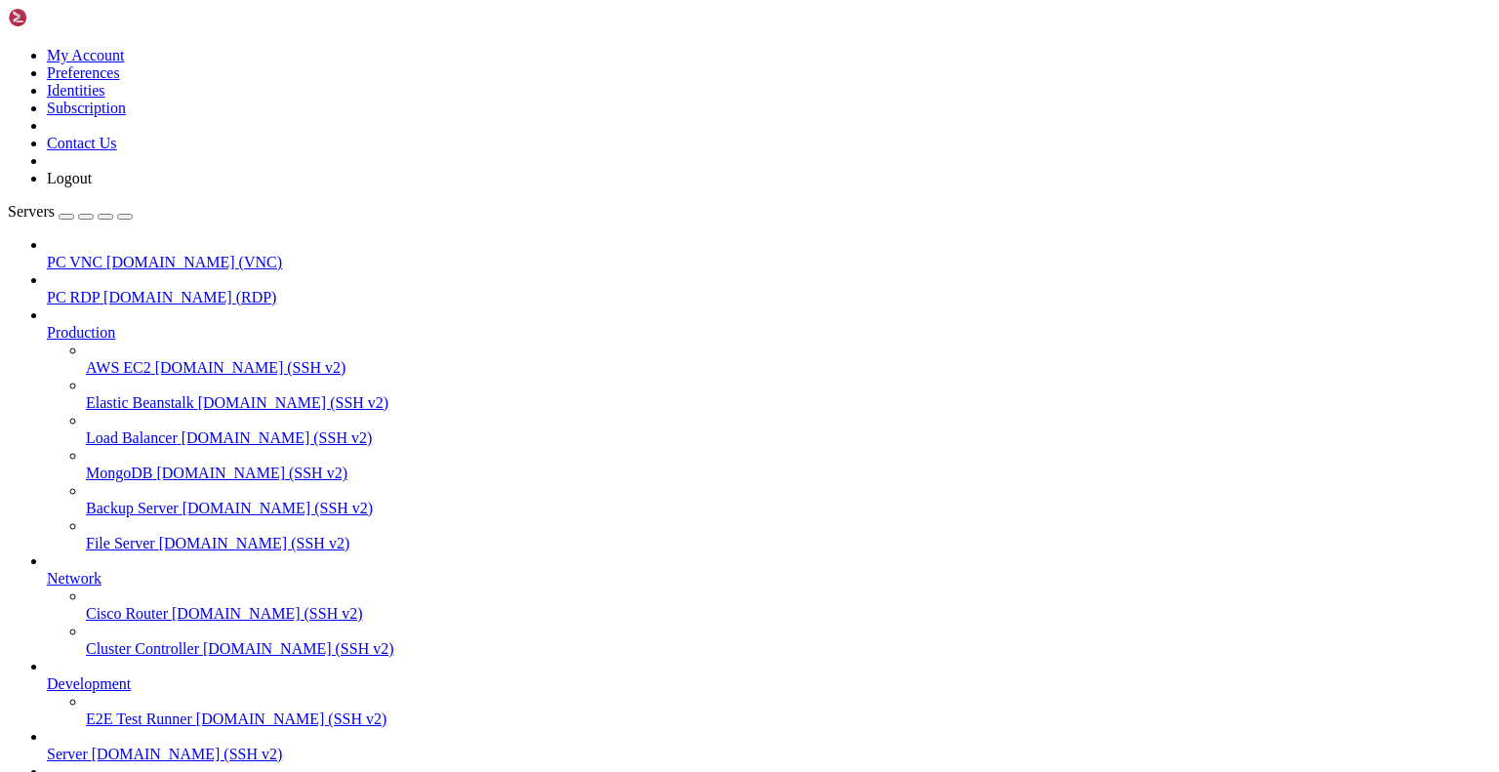
scroll to position [21452, 0]
drag, startPoint x: 144, startPoint y: 1475, endPoint x: 16, endPoint y: 1389, distance: 154.8
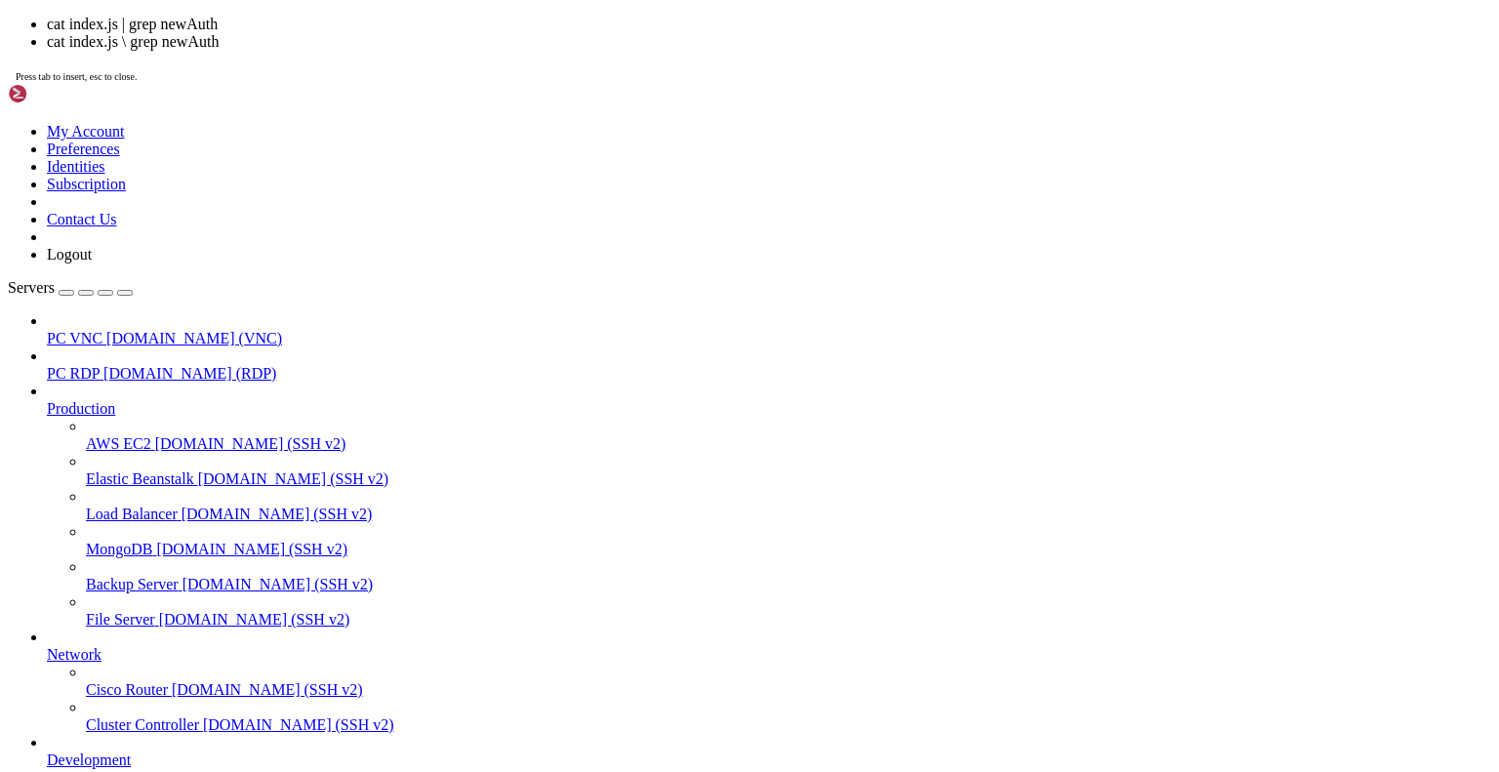
drag, startPoint x: 961, startPoint y: 1904, endPoint x: 1228, endPoint y: 1898, distance: 266.5
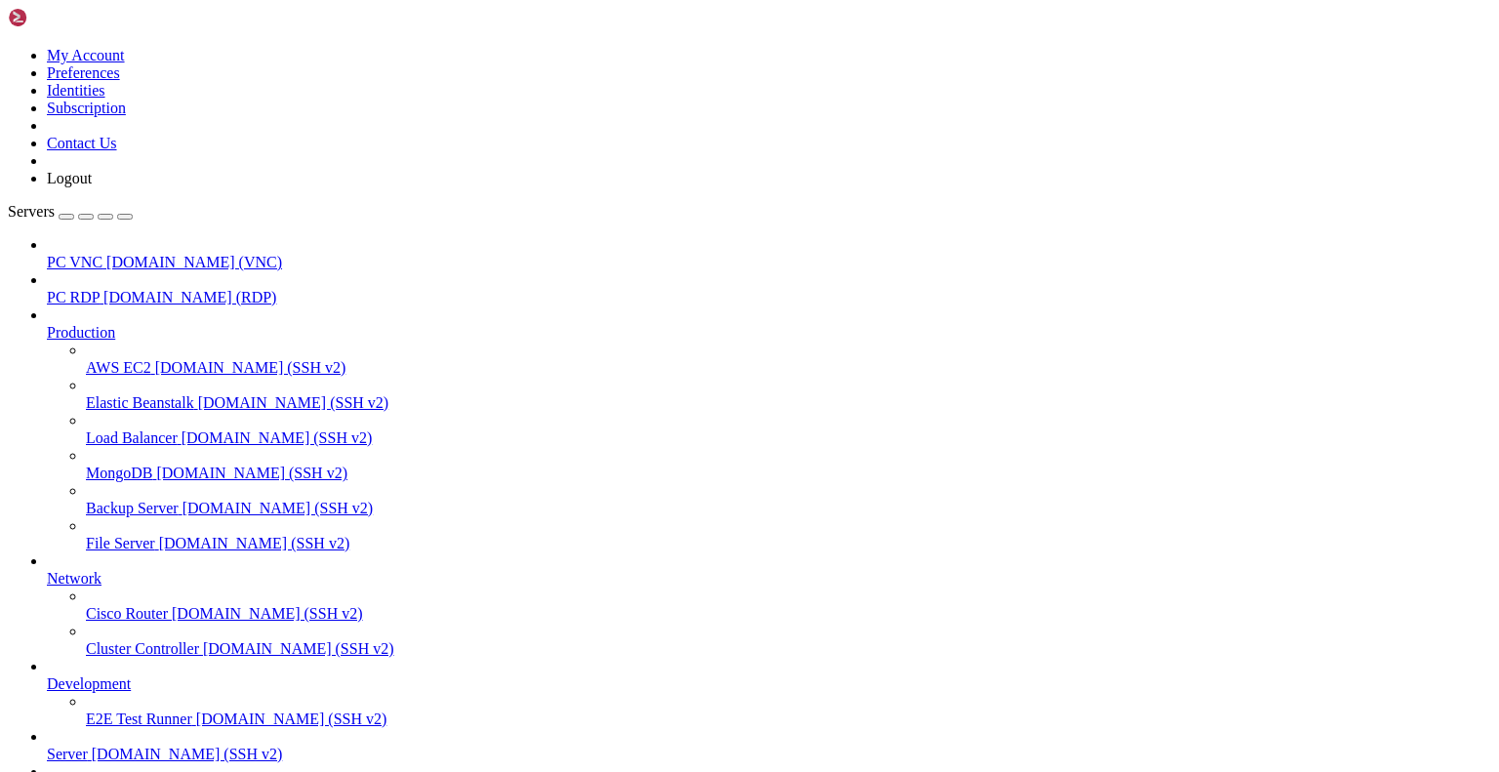
scroll to position [47225, 0]
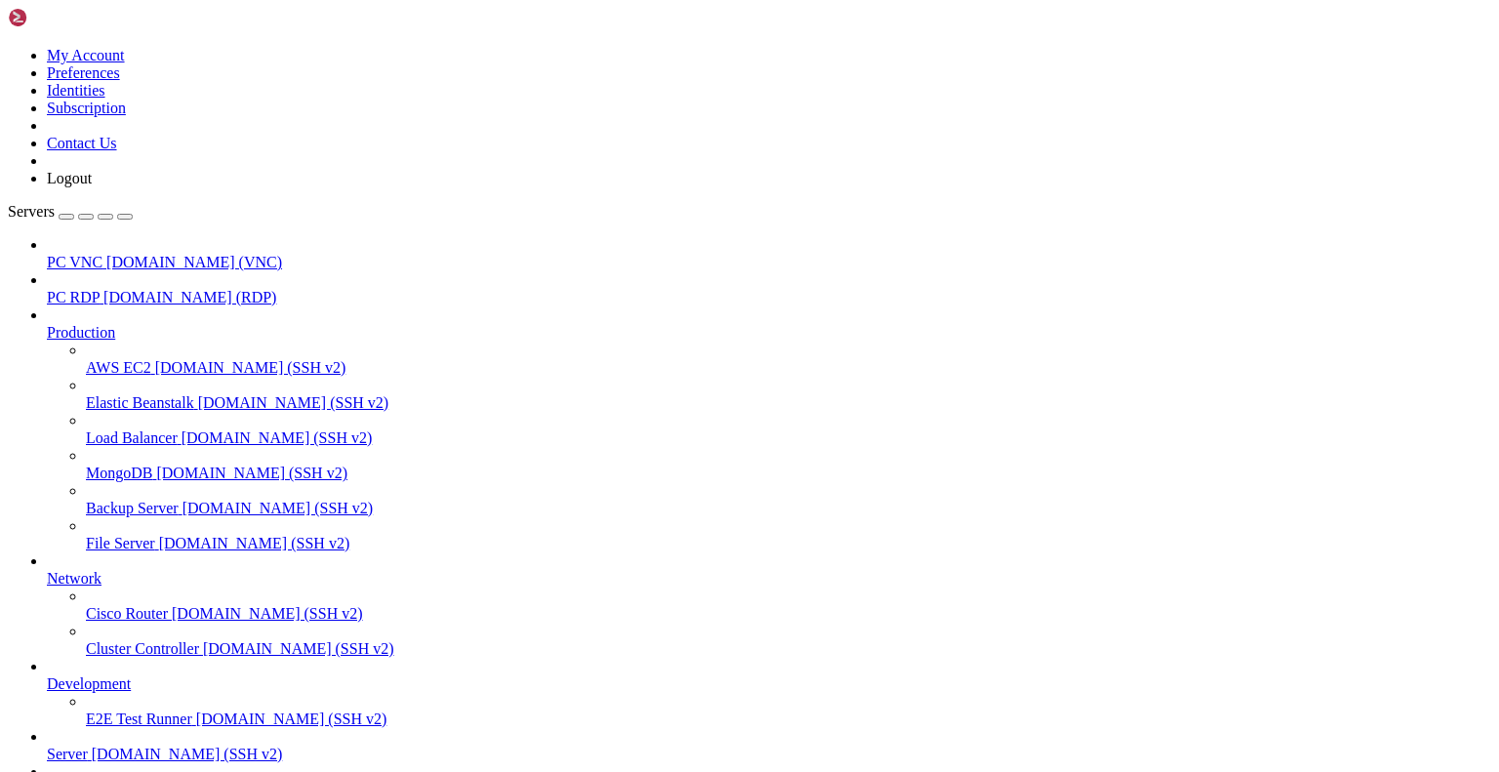
type input "/home/gingerphoenix10"
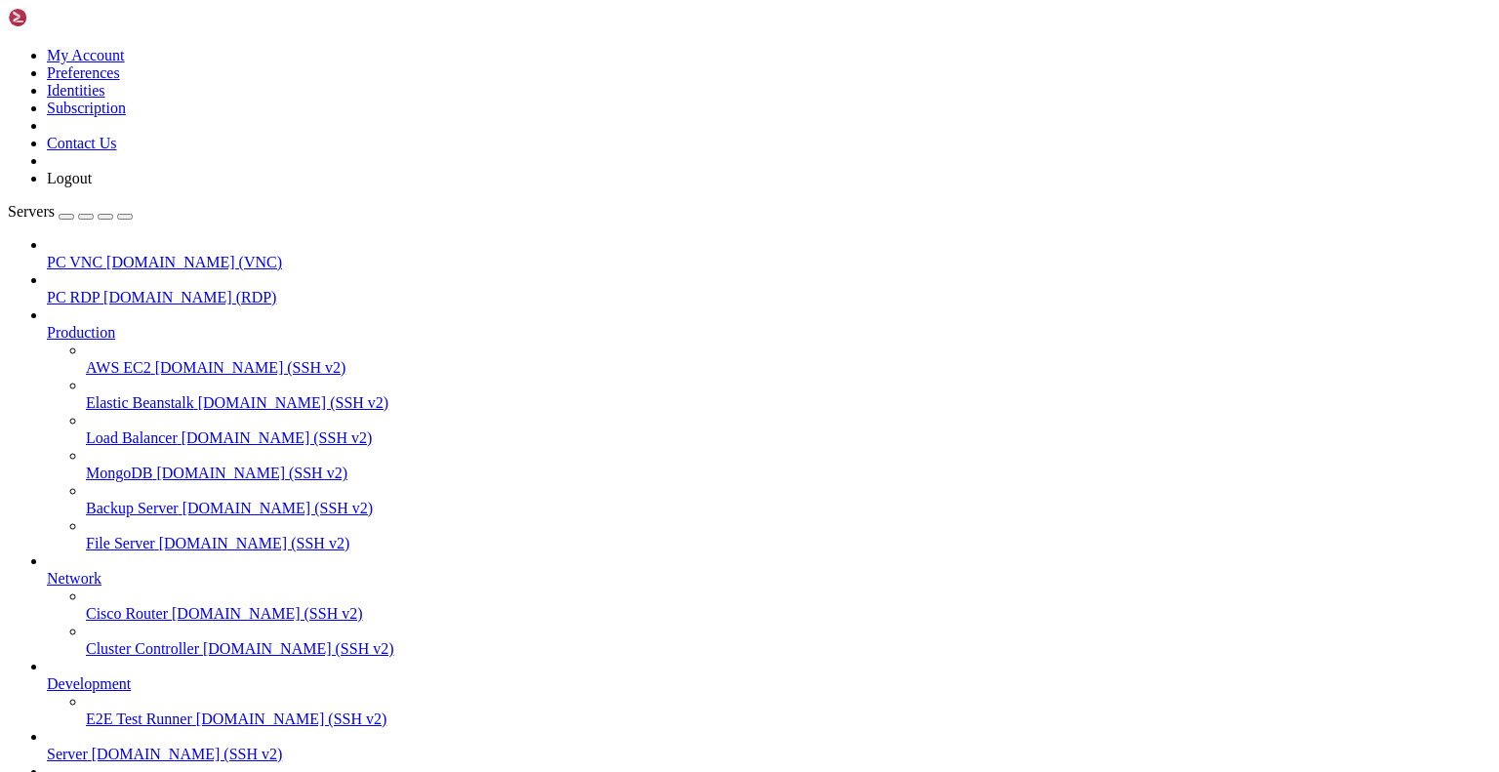
type input "/home/gingerphoenix10/dcusrclient"
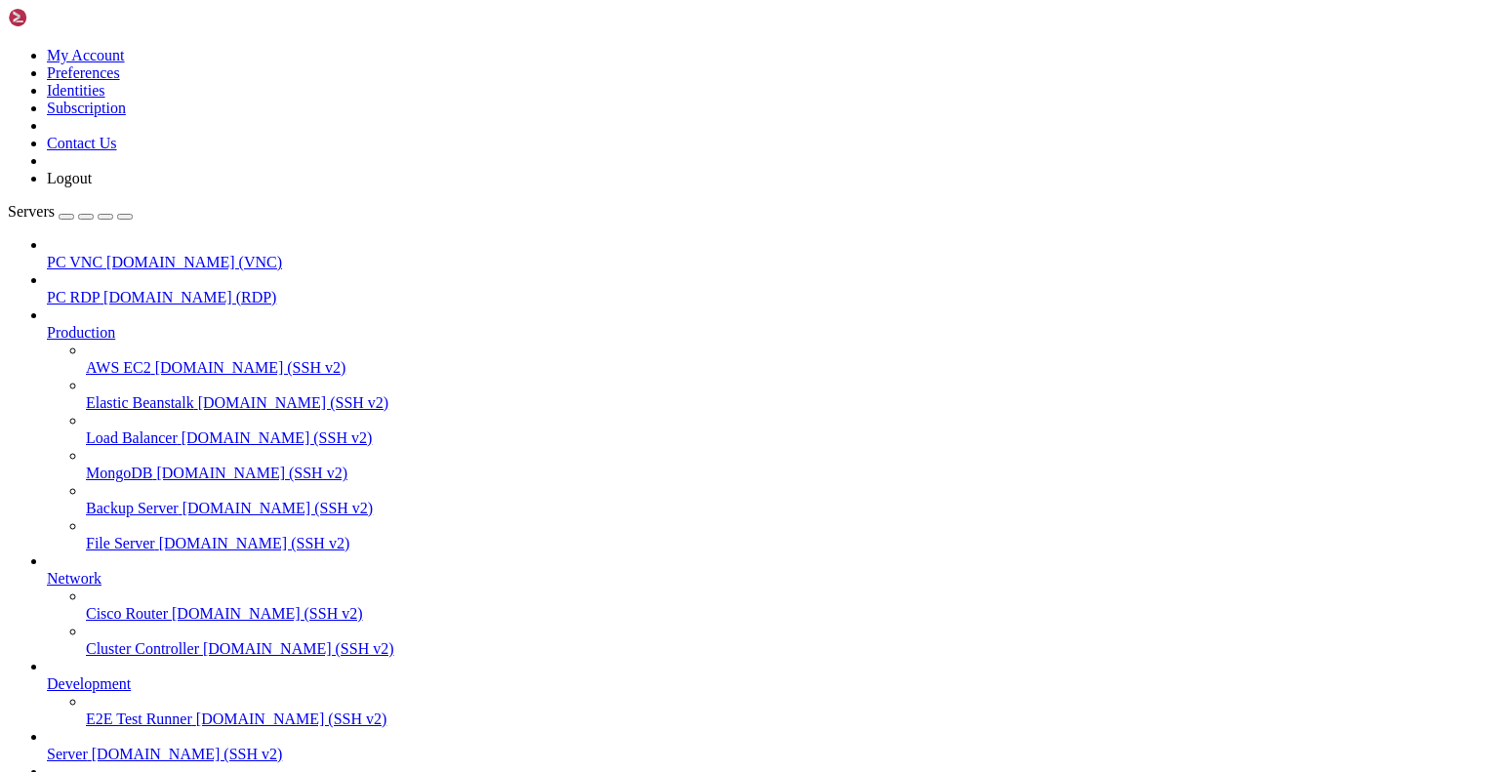
type input "/home/gingerphoenix10/dcusrclient"
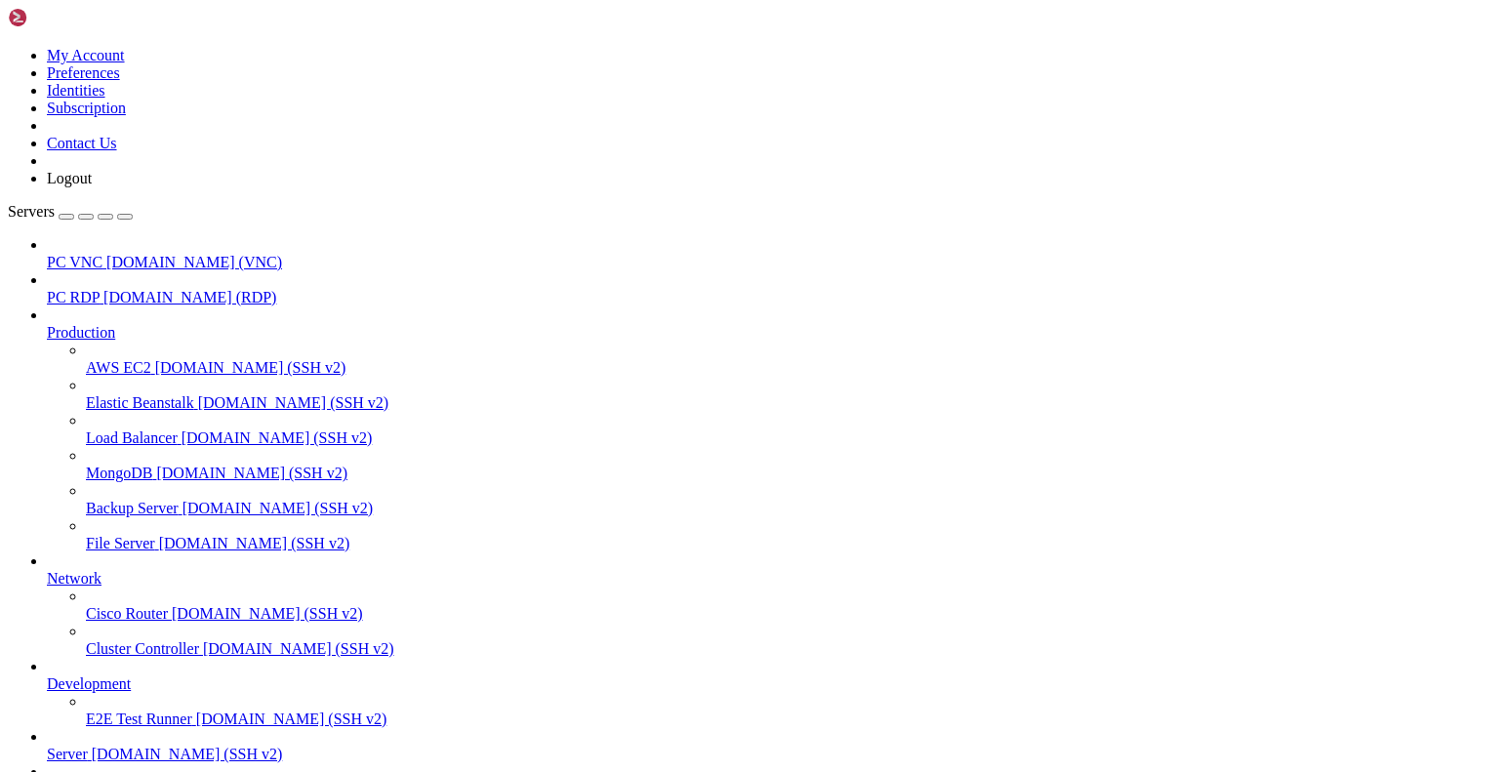
scroll to position [0, 0]
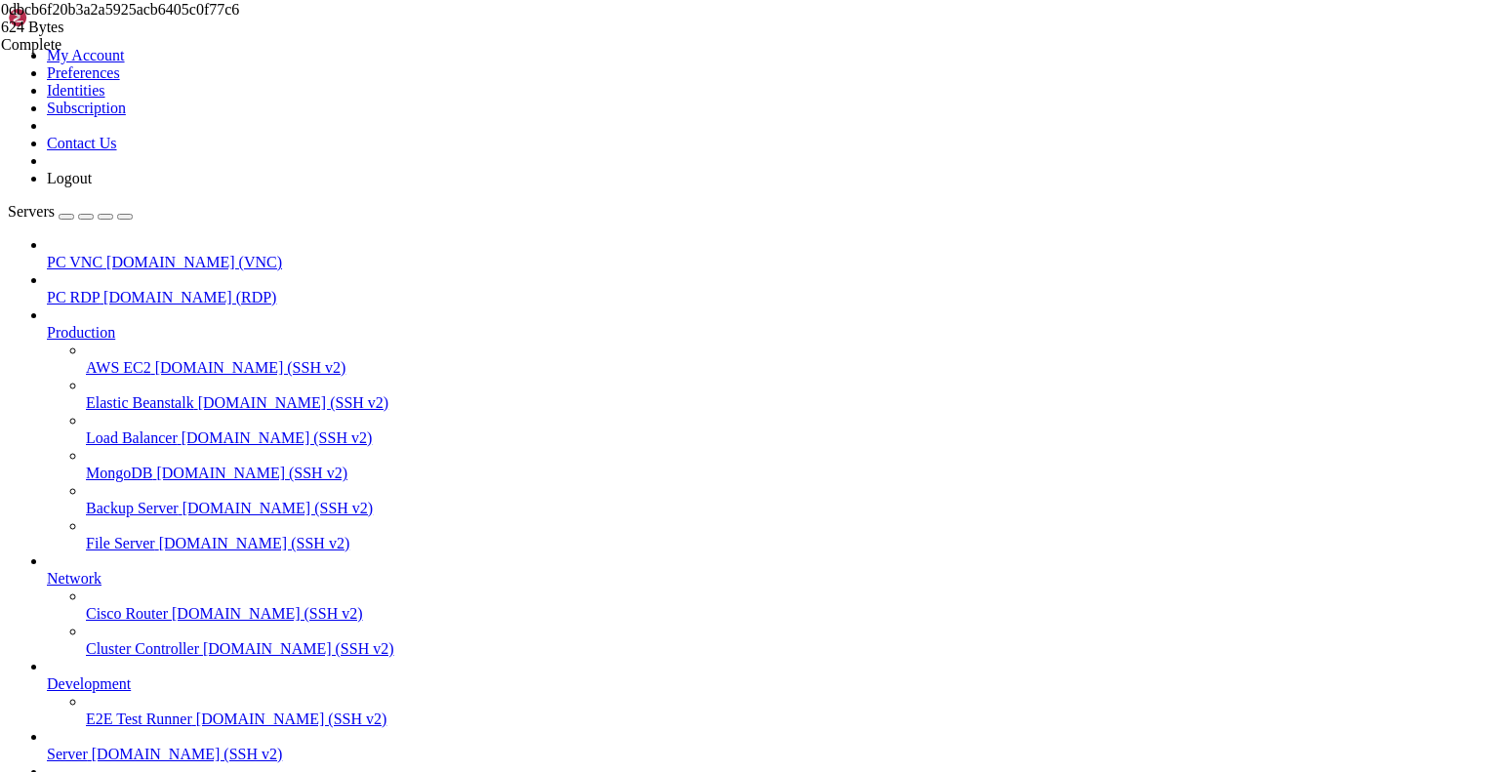
drag, startPoint x: 17, startPoint y: 1734, endPoint x: 603, endPoint y: 1912, distance: 612.9
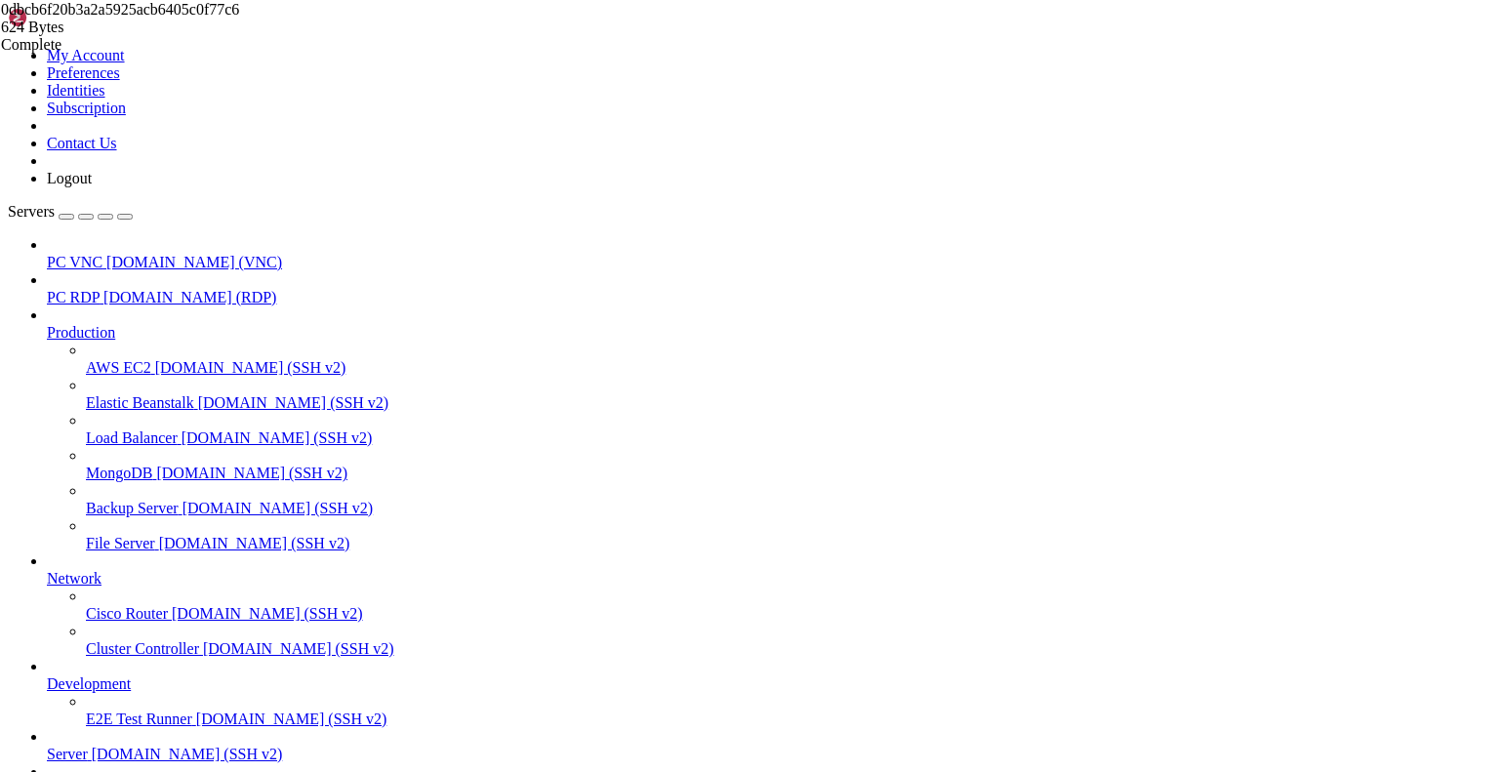
drag, startPoint x: 17, startPoint y: 1331, endPoint x: 141, endPoint y: 1797, distance: 481.8
drag, startPoint x: 20, startPoint y: 1332, endPoint x: 139, endPoint y: 1793, distance: 475.8
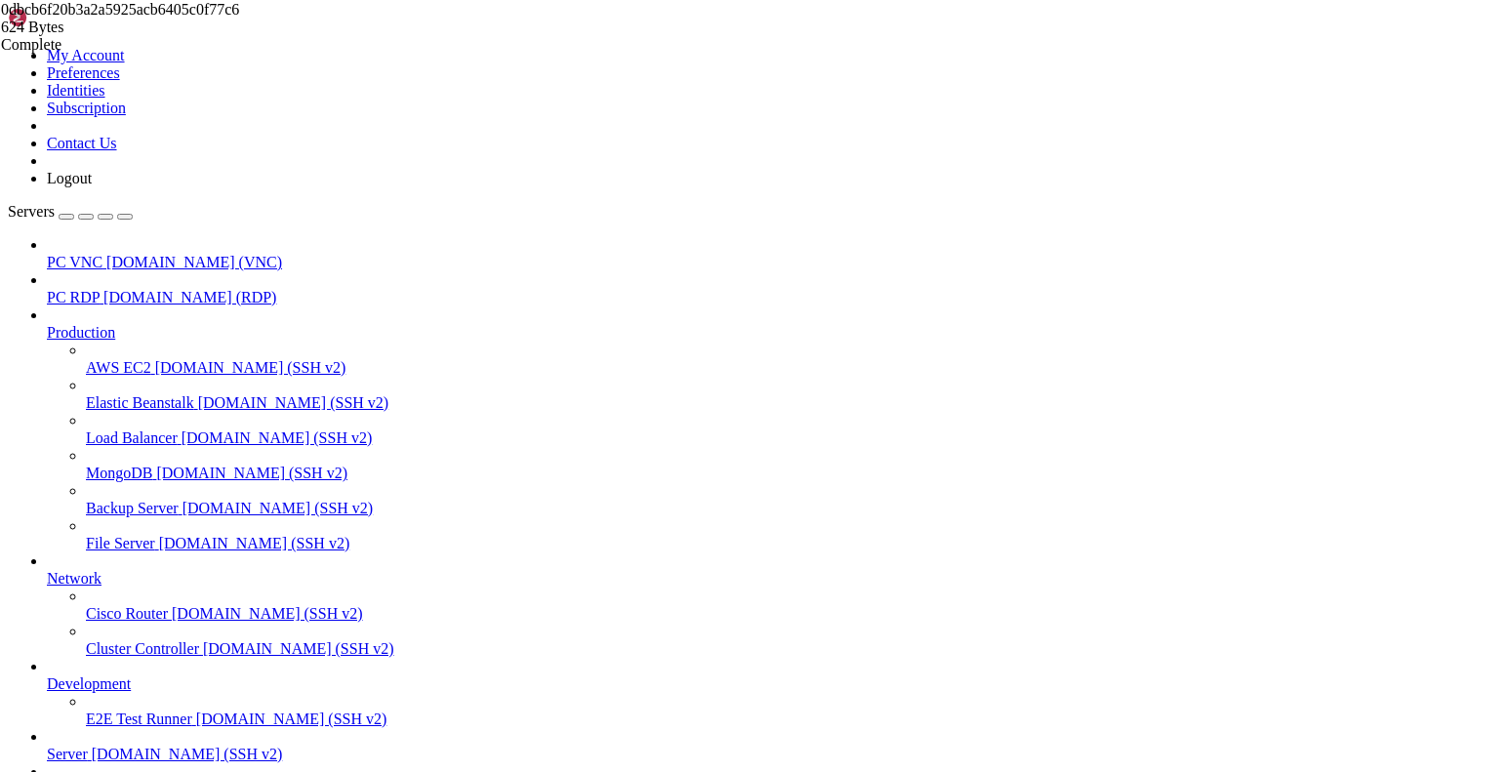
drag, startPoint x: 17, startPoint y: 1332, endPoint x: 145, endPoint y: 1790, distance: 475.6
drag, startPoint x: 19, startPoint y: 1334, endPoint x: 137, endPoint y: 1797, distance: 477.5
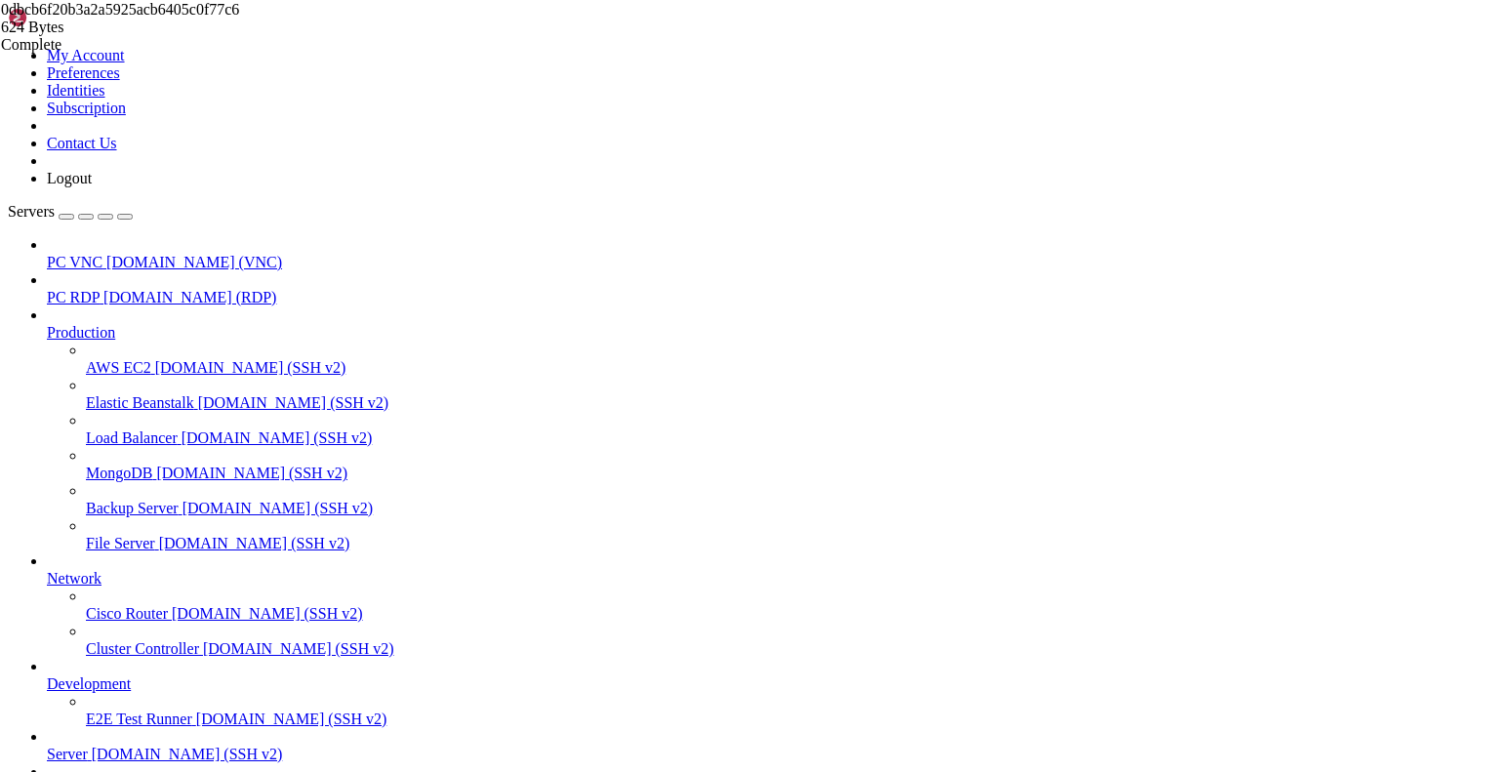
drag, startPoint x: 139, startPoint y: 1581, endPoint x: 172, endPoint y: 1588, distance: 33.9
click at [86, 500] on icon at bounding box center [86, 500] width 0 height 0
drag, startPoint x: 16, startPoint y: 1331, endPoint x: 143, endPoint y: 1795, distance: 480.9
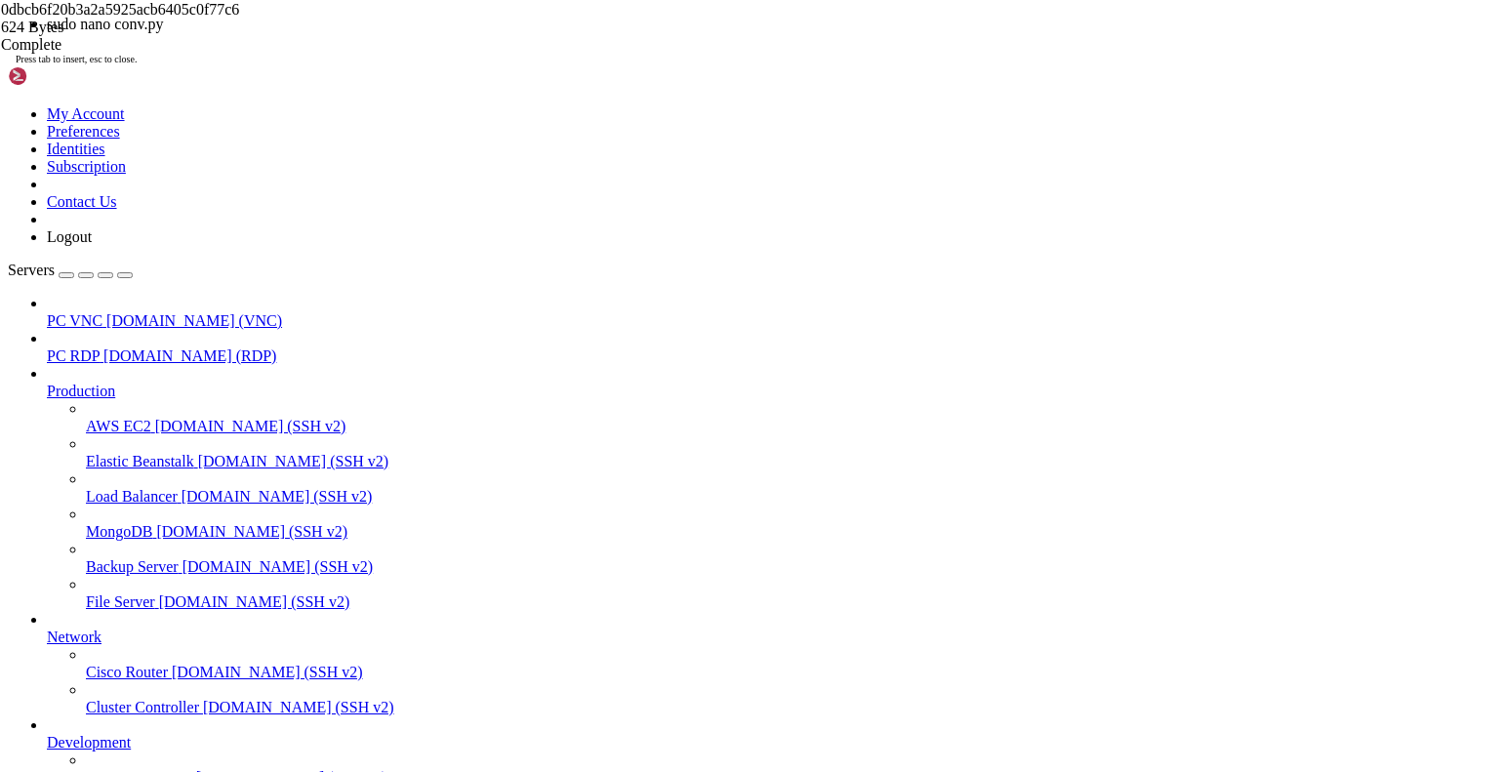
scroll to position [51776, 0]
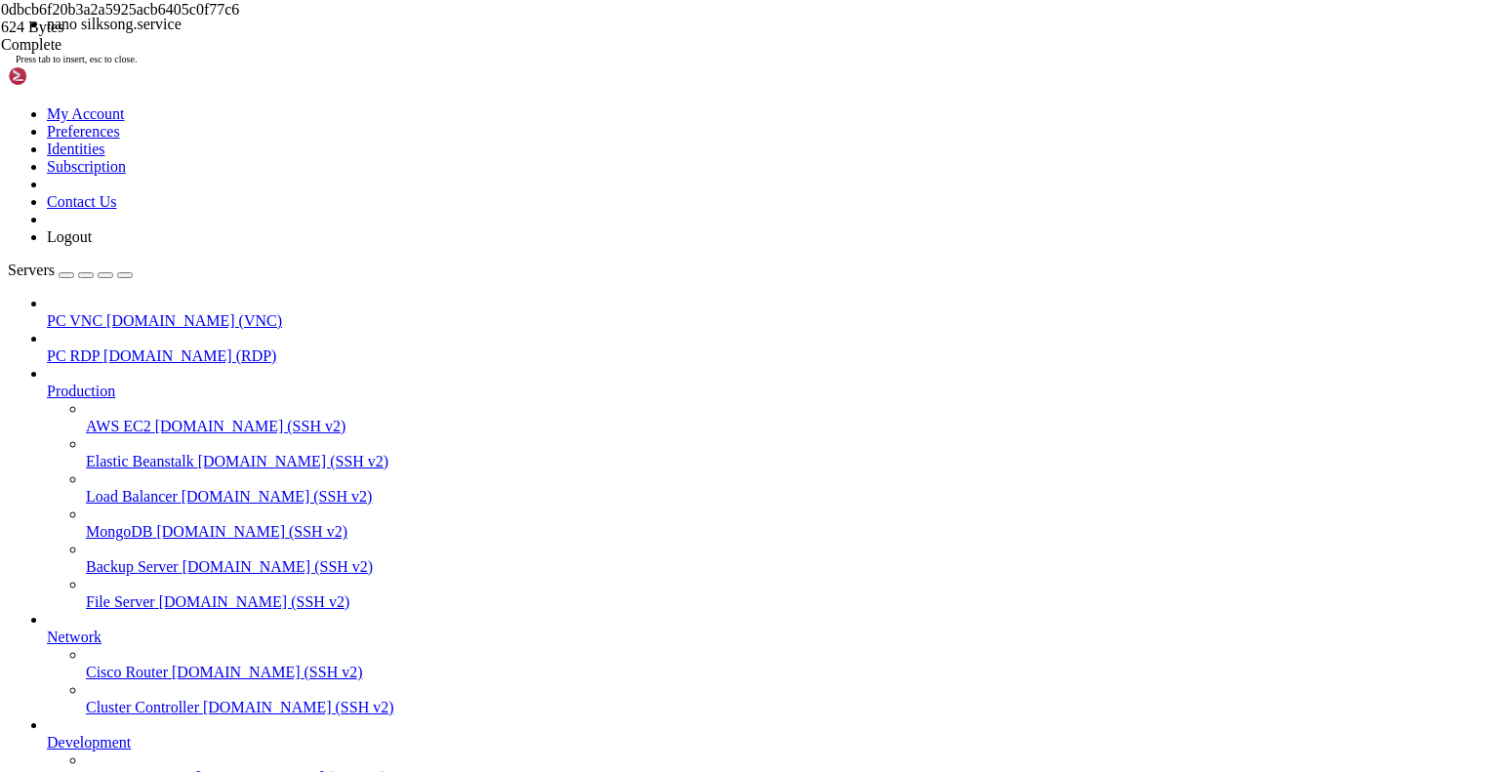
scroll to position [53708, 0]
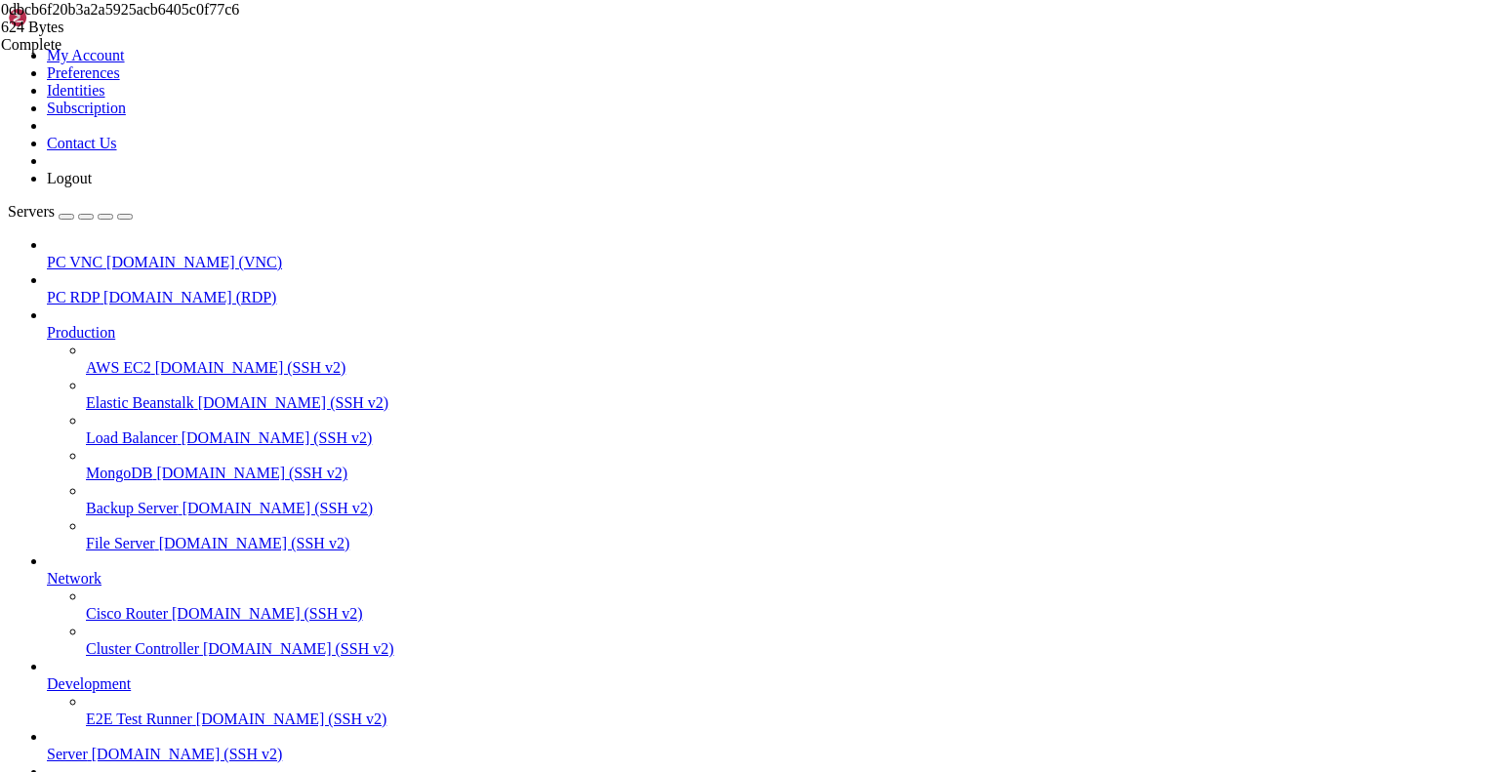
drag, startPoint x: 715, startPoint y: 1353, endPoint x: 134, endPoint y: 1348, distance: 581.7
